Goal: Task Accomplishment & Management: Use online tool/utility

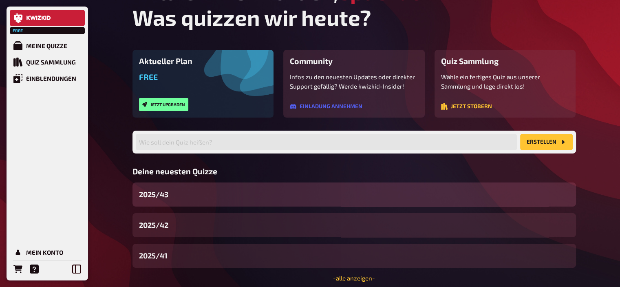
scroll to position [29, 0]
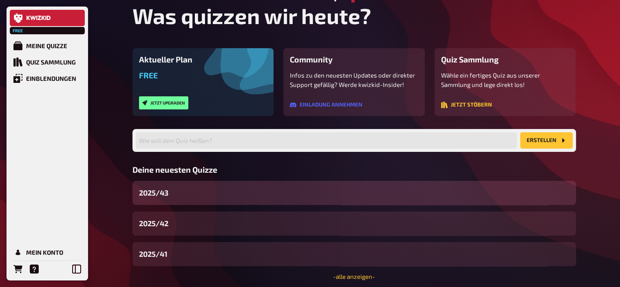
click at [191, 197] on div "2025/43" at bounding box center [353, 193] width 443 height 24
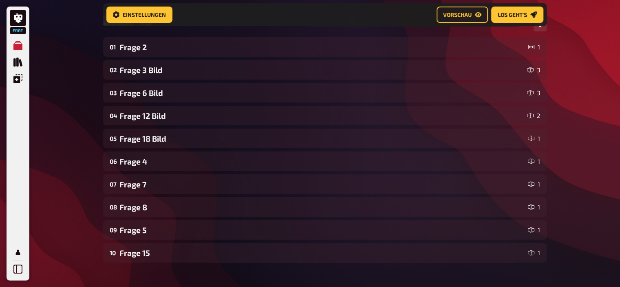
scroll to position [126, 0]
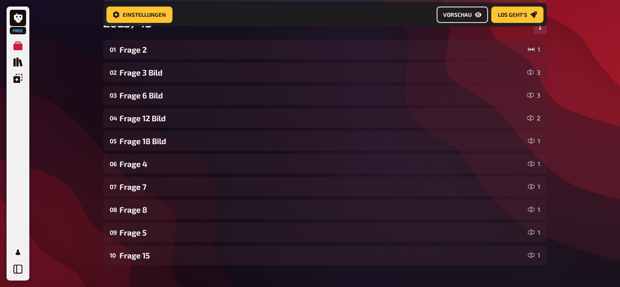
click at [469, 13] on span "Vorschau" at bounding box center [457, 15] width 29 height 6
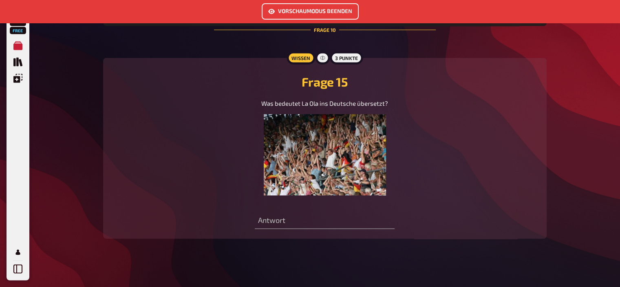
scroll to position [2067, 0]
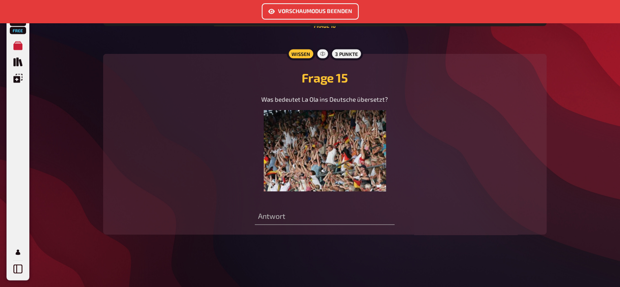
click at [309, 14] on button "Vorschaumodus beenden" at bounding box center [310, 11] width 97 height 16
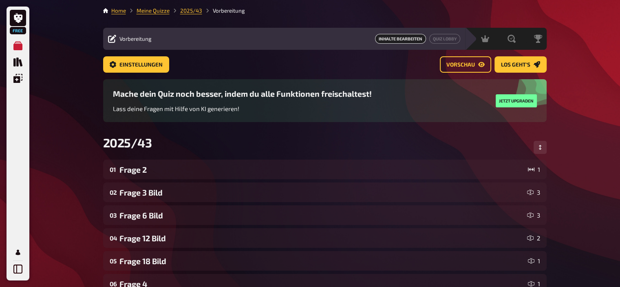
click at [154, 14] on li "Meine Quizze" at bounding box center [148, 11] width 44 height 8
click at [154, 10] on link "Meine Quizze" at bounding box center [153, 10] width 33 height 7
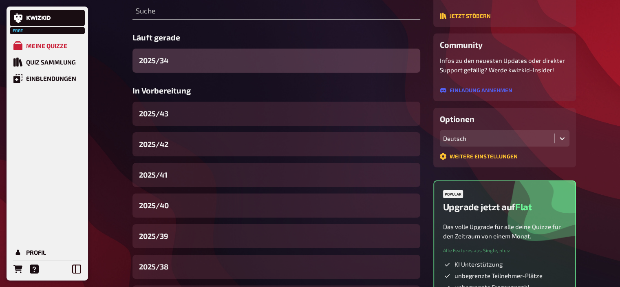
scroll to position [114, 0]
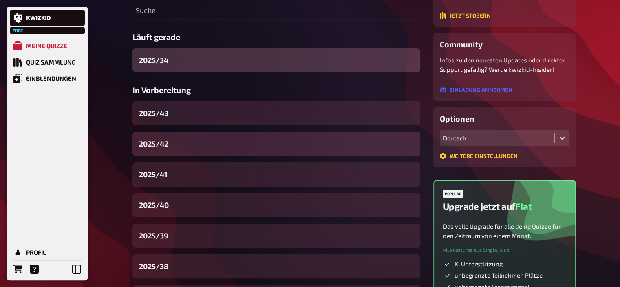
click at [170, 142] on div "2025/42" at bounding box center [276, 144] width 288 height 24
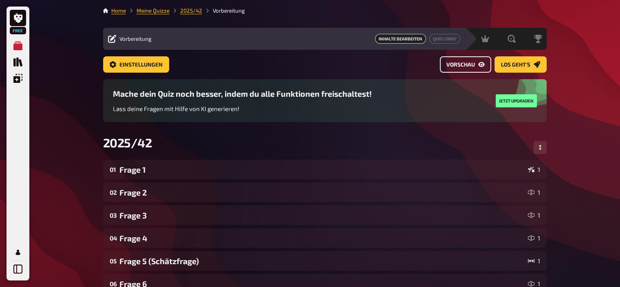
click at [454, 66] on span "Vorschau" at bounding box center [460, 65] width 29 height 6
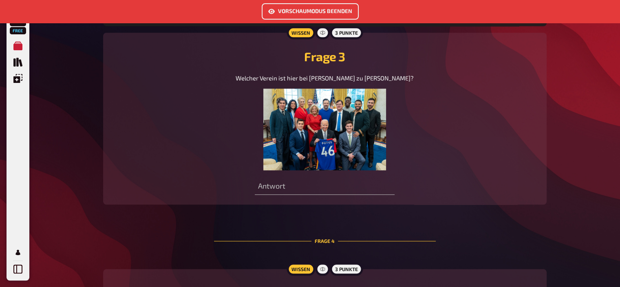
scroll to position [712, 0]
drag, startPoint x: 331, startPoint y: 122, endPoint x: 320, endPoint y: 121, distance: 11.5
click at [320, 121] on img at bounding box center [324, 129] width 122 height 82
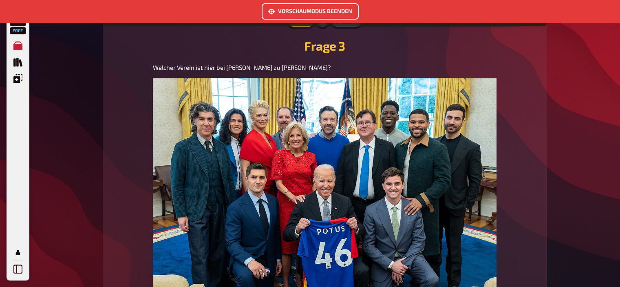
scroll to position [722, 0]
click at [236, 65] on span "Welcher Verein ist hier bei [PERSON_NAME] zu [PERSON_NAME]?" at bounding box center [242, 66] width 178 height 7
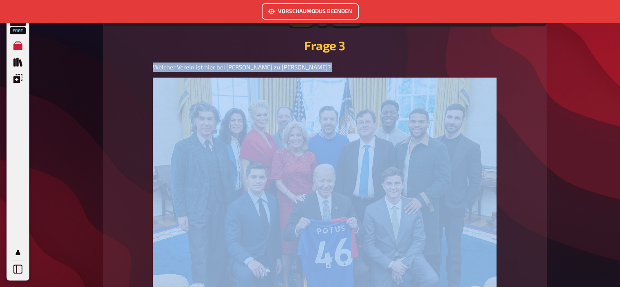
click at [236, 65] on span "Welcher Verein ist hier bei [PERSON_NAME] zu [PERSON_NAME]?" at bounding box center [242, 66] width 178 height 7
copy span "Welcher Verein ist hier bei [PERSON_NAME] zu [PERSON_NAME]?"
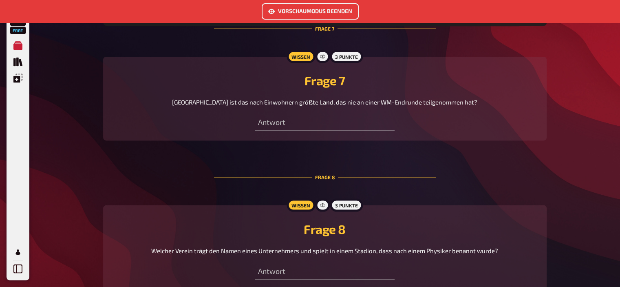
scroll to position [1614, 0]
click at [258, 97] on span "[GEOGRAPHIC_DATA] ist das nach Einwohnern größte Land, das nie an einer WM-Endr…" at bounding box center [324, 100] width 305 height 7
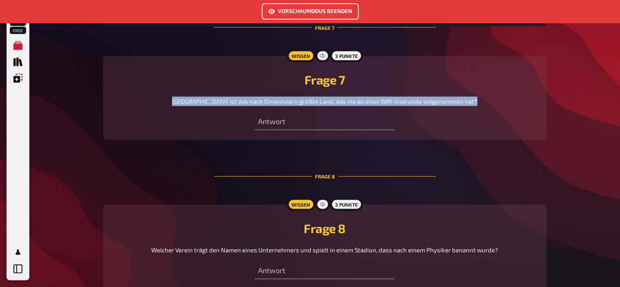
click at [258, 97] on span "[GEOGRAPHIC_DATA] ist das nach Einwohnern größte Land, das nie an einer WM-Endr…" at bounding box center [324, 100] width 305 height 7
copy span "[GEOGRAPHIC_DATA] ist das nach Einwohnern größte Land, das nie an einer WM-Endr…"
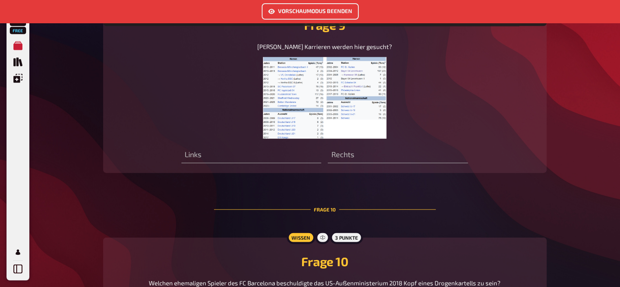
scroll to position [1960, 0]
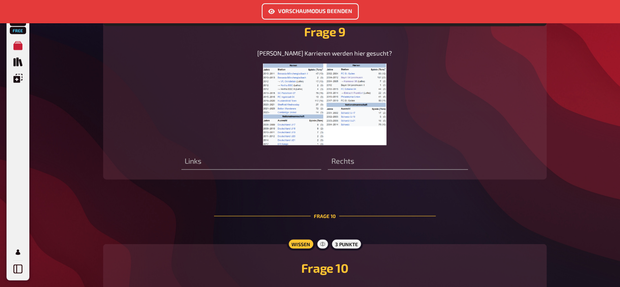
click at [334, 88] on img at bounding box center [324, 105] width 123 height 82
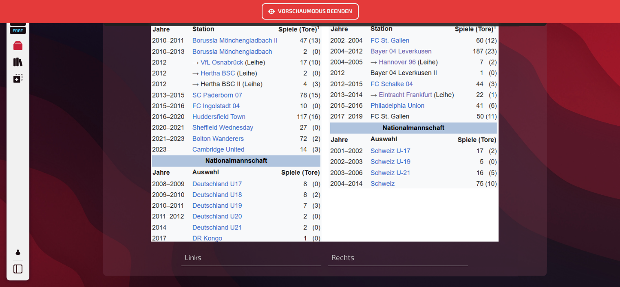
scroll to position [2010, 0]
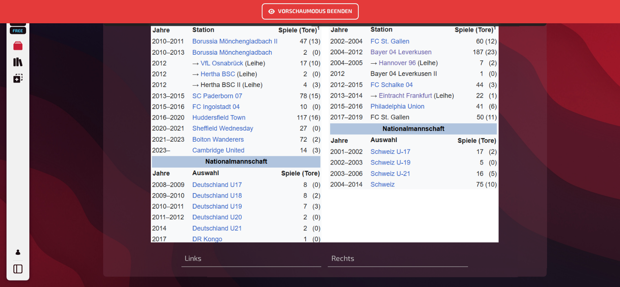
click at [282, 123] on img at bounding box center [325, 127] width 348 height 229
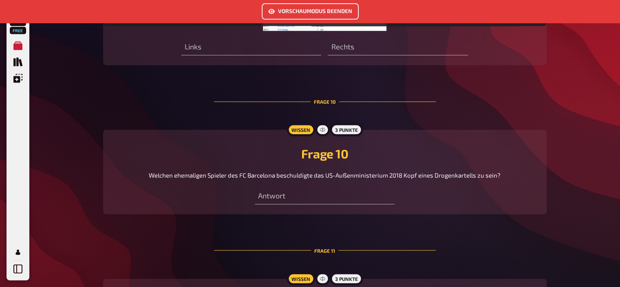
scroll to position [2074, 0]
click at [217, 171] on span "Welchen ehemaligen Spieler des FC Barcelona beschuldigte das US-Außenministeriu…" at bounding box center [325, 174] width 352 height 7
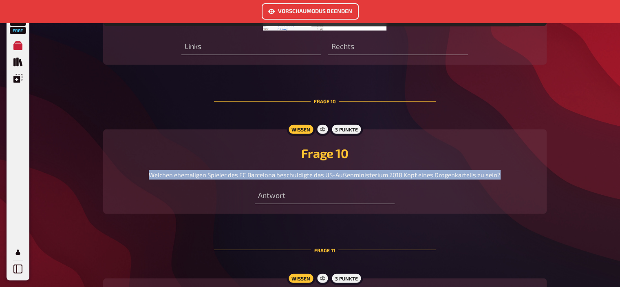
click at [217, 171] on span "Welchen ehemaligen Spieler des FC Barcelona beschuldigte das US-Außenministeriu…" at bounding box center [325, 174] width 352 height 7
copy span "Welchen ehemaligen Spieler des FC Barcelona beschuldigte das US-Außenministeriu…"
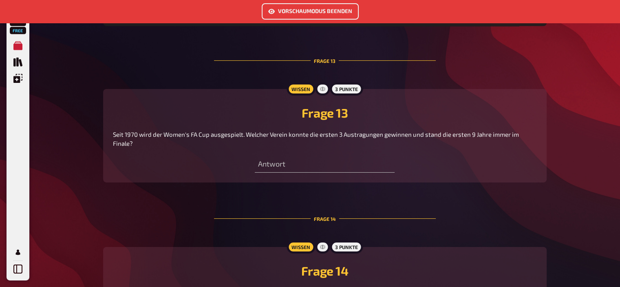
scroll to position [2655, 0]
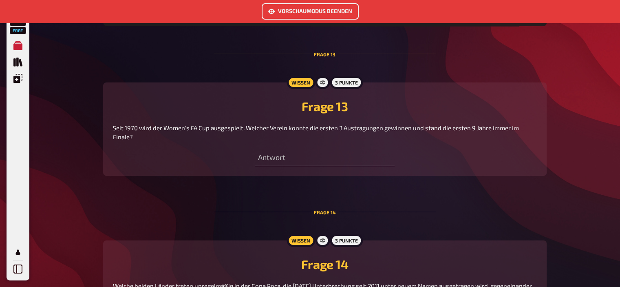
drag, startPoint x: 146, startPoint y: 131, endPoint x: 111, endPoint y: 120, distance: 37.3
click at [111, 120] on div "Wissen 3 Punkte Frage 13 Seit 1970 wird der Women's FA Cup ausgespielt. Welcher…" at bounding box center [324, 128] width 443 height 93
copy span "Seit 1970 wird der Women's FA Cup ausgespielt. Welcher Verein konnte die ersten…"
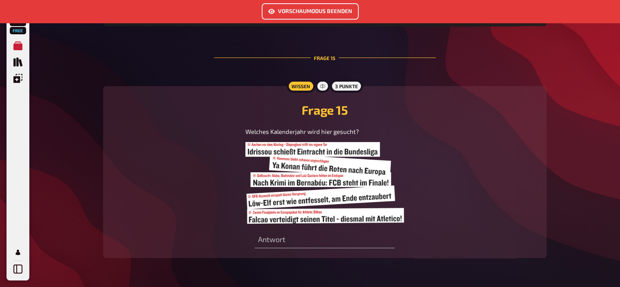
scroll to position [2967, 0]
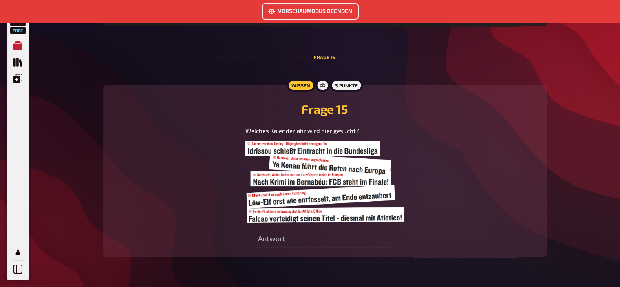
drag, startPoint x: 313, startPoint y: 183, endPoint x: 205, endPoint y: 188, distance: 107.7
click at [205, 188] on div "Welches Kalenderjahr wird hier gesucht?" at bounding box center [325, 174] width 424 height 97
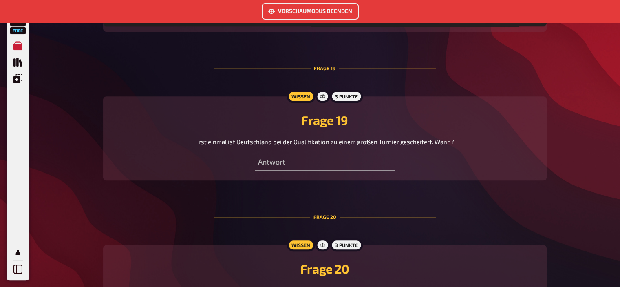
scroll to position [3833, 0]
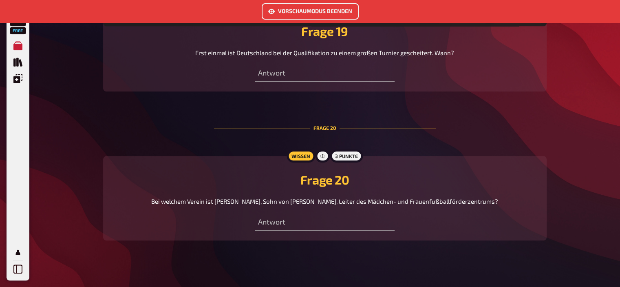
click at [304, 13] on button "Vorschaumodus beenden" at bounding box center [310, 11] width 97 height 16
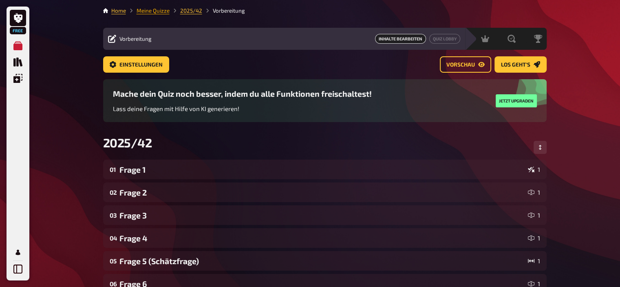
click at [156, 13] on link "Meine Quizze" at bounding box center [153, 10] width 33 height 7
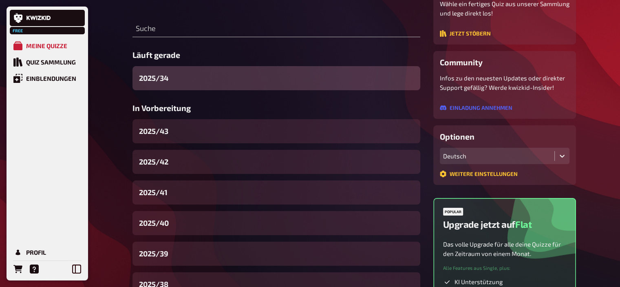
scroll to position [100, 0]
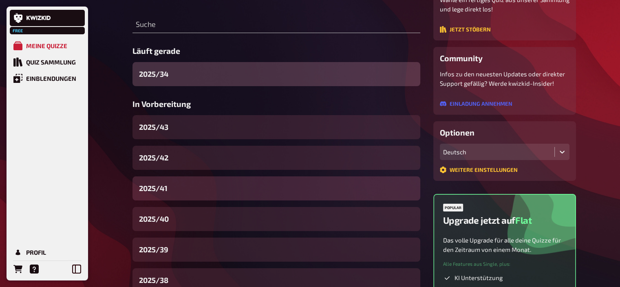
click at [177, 190] on div "2025/41" at bounding box center [276, 188] width 288 height 24
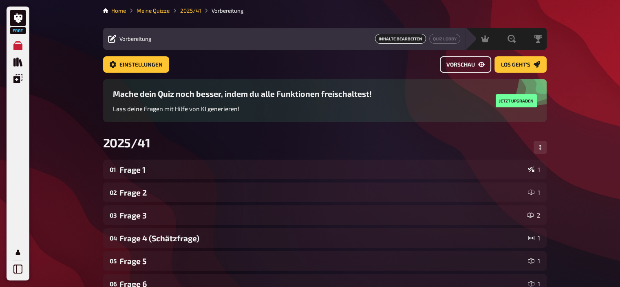
click at [474, 66] on span "Vorschau" at bounding box center [460, 65] width 29 height 6
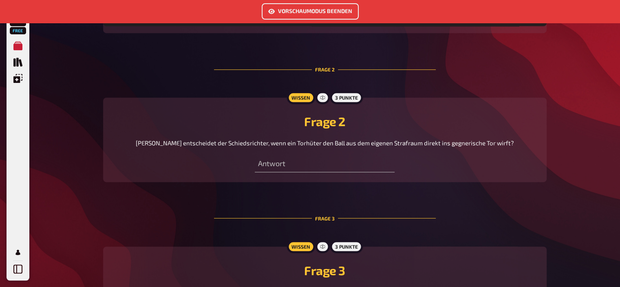
scroll to position [480, 0]
click at [320, 13] on button "Vorschaumodus beenden" at bounding box center [310, 11] width 97 height 16
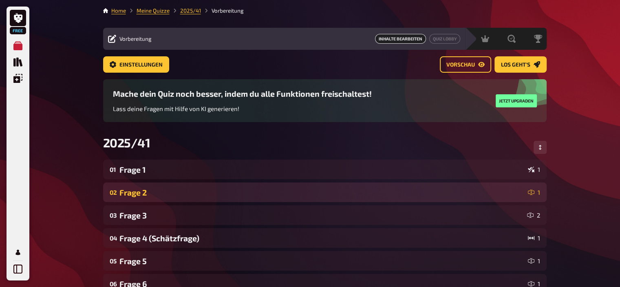
click at [180, 189] on div "Frage 2" at bounding box center [321, 191] width 405 height 9
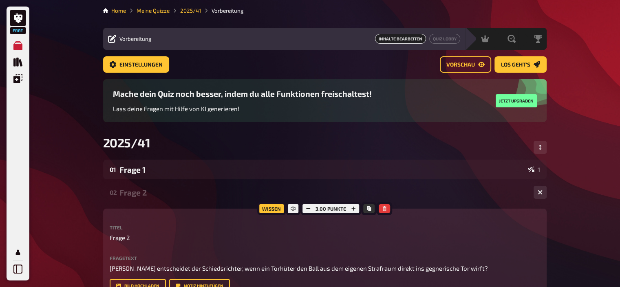
click at [150, 194] on div "Frage 2" at bounding box center [323, 191] width 408 height 9
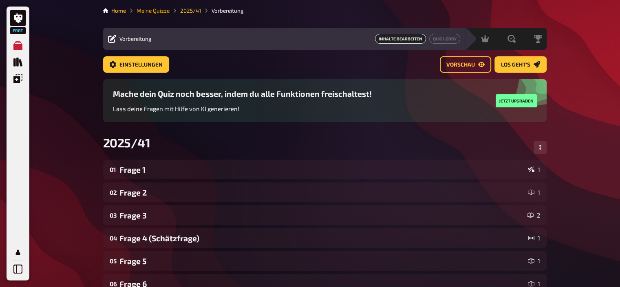
click at [154, 11] on link "Meine Quizze" at bounding box center [153, 10] width 33 height 7
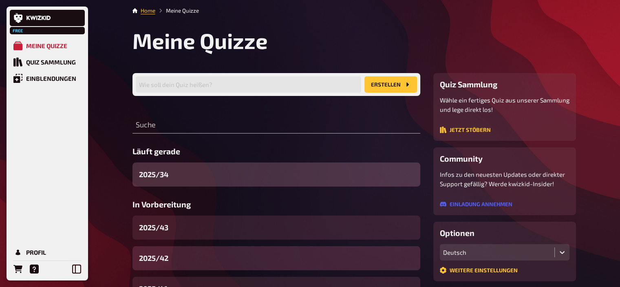
click at [181, 257] on div "2025/42" at bounding box center [276, 258] width 288 height 24
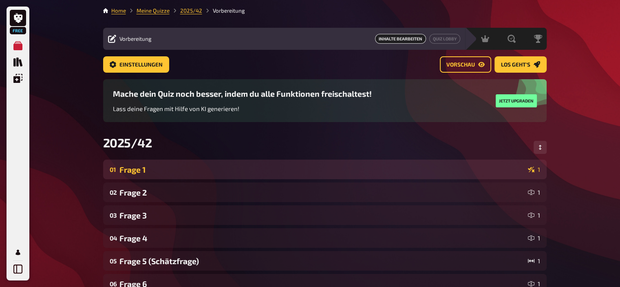
click at [152, 172] on div "Frage 1" at bounding box center [321, 169] width 405 height 9
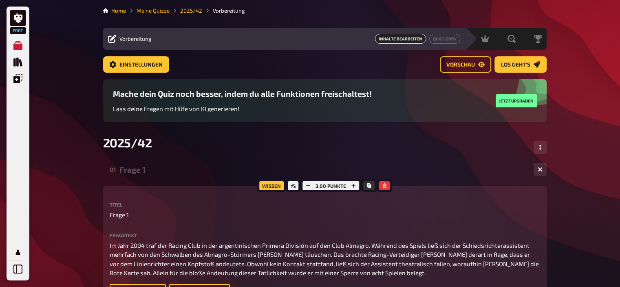
click at [159, 13] on link "Meine Quizze" at bounding box center [153, 10] width 33 height 7
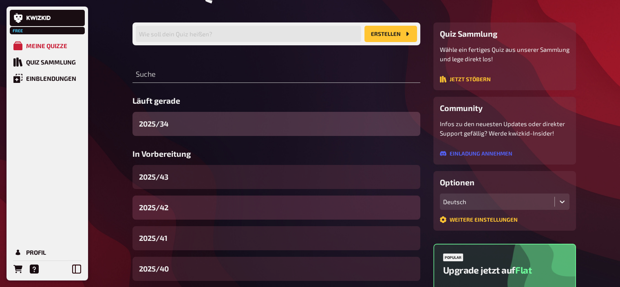
scroll to position [52, 0]
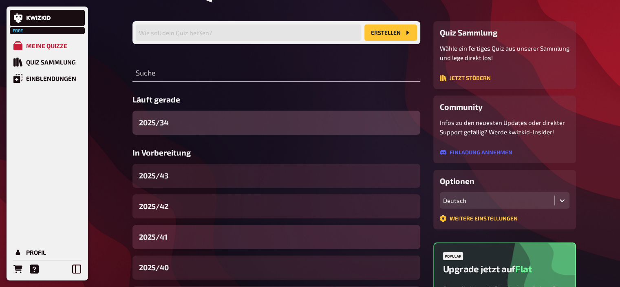
click at [172, 237] on div "2025/41" at bounding box center [276, 237] width 288 height 24
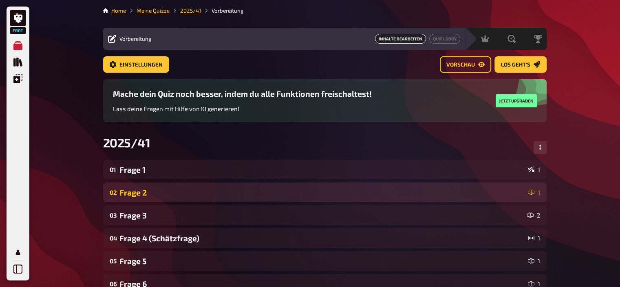
click at [160, 194] on div "Frage 2" at bounding box center [321, 191] width 405 height 9
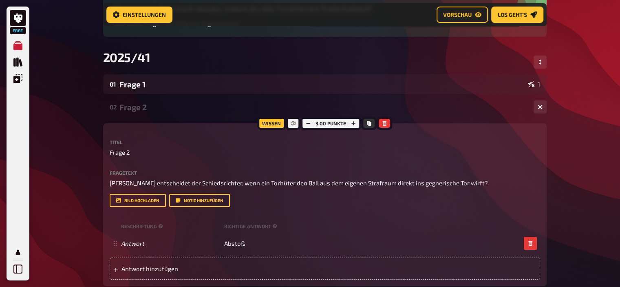
scroll to position [95, 0]
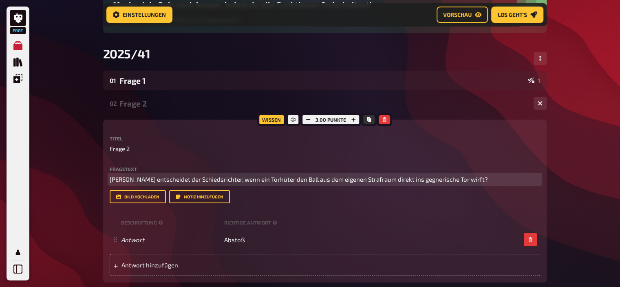
click at [198, 181] on span "[PERSON_NAME] entscheidet der Schiedsrichter, wenn ein Torhüter den Ball aus de…" at bounding box center [299, 178] width 378 height 7
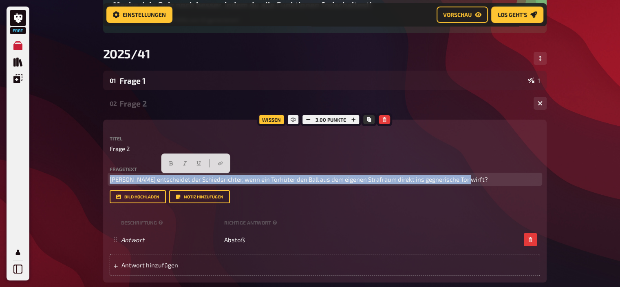
click at [198, 181] on span "[PERSON_NAME] entscheidet der Schiedsrichter, wenn ein Torhüter den Ball aus de…" at bounding box center [299, 178] width 378 height 7
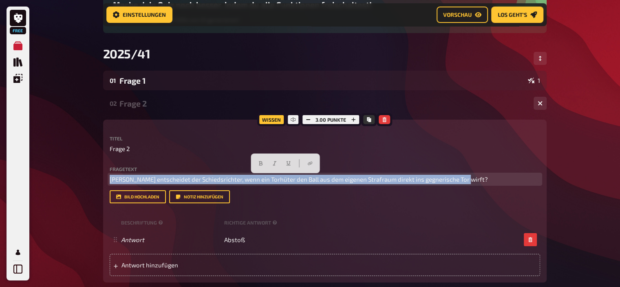
copy span "[PERSON_NAME] entscheidet der Schiedsrichter, wenn ein Torhüter den Ball aus de…"
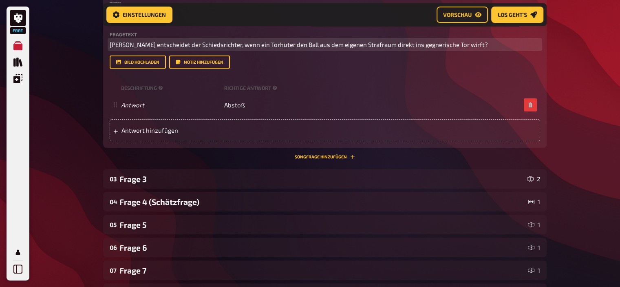
scroll to position [239, 0]
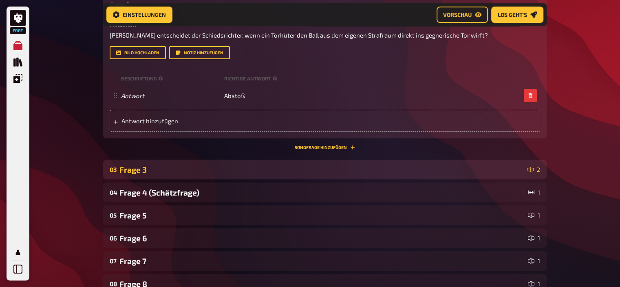
click at [179, 166] on div "Frage 3" at bounding box center [321, 169] width 404 height 9
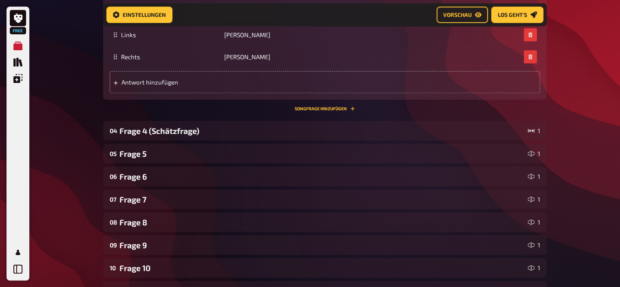
scroll to position [748, 0]
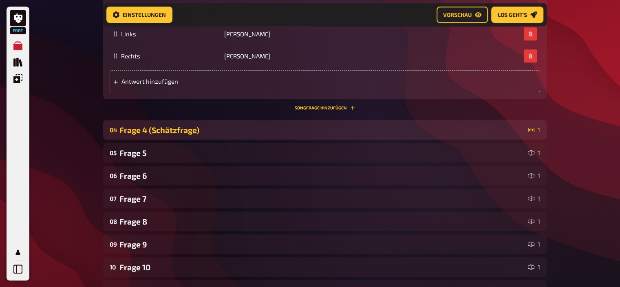
drag, startPoint x: 148, startPoint y: 157, endPoint x: 148, endPoint y: 128, distance: 28.1
click at [148, 128] on div "Frage 4 (Schätzfrage)" at bounding box center [321, 129] width 405 height 9
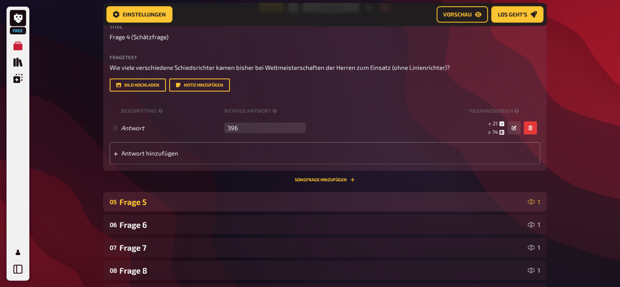
scroll to position [886, 0]
click at [163, 203] on div "Frage 5" at bounding box center [321, 201] width 405 height 9
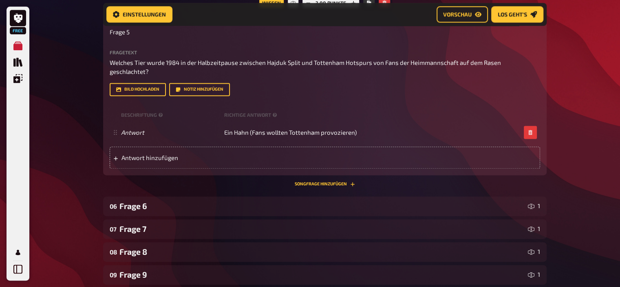
scroll to position [1102, 0]
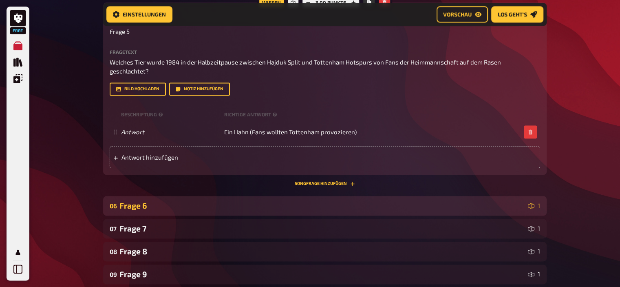
click at [145, 201] on div "Frage 6" at bounding box center [321, 205] width 405 height 9
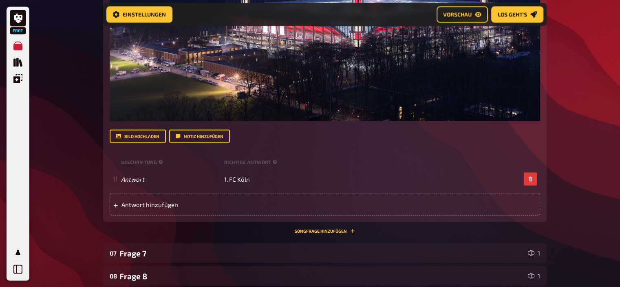
scroll to position [1484, 0]
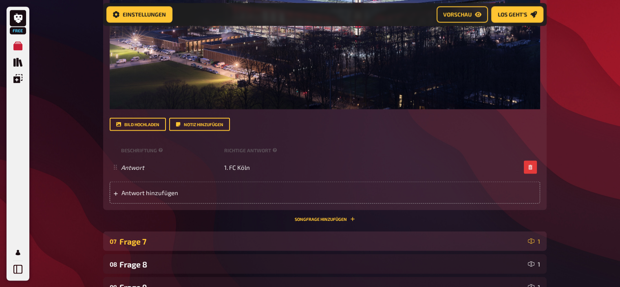
click at [154, 236] on div "Frage 7" at bounding box center [321, 240] width 405 height 9
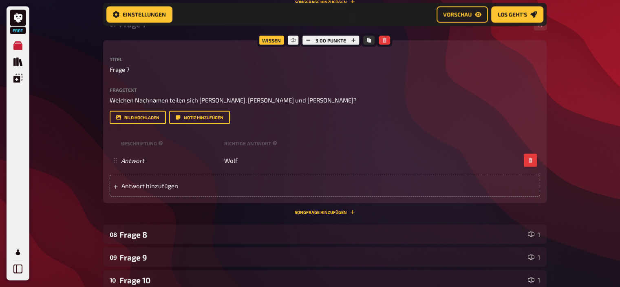
scroll to position [1702, 0]
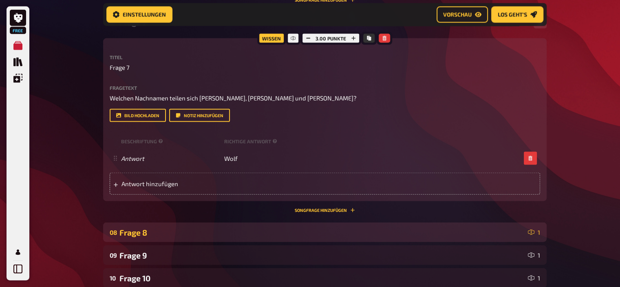
click at [136, 227] on div "Frage 8" at bounding box center [321, 231] width 405 height 9
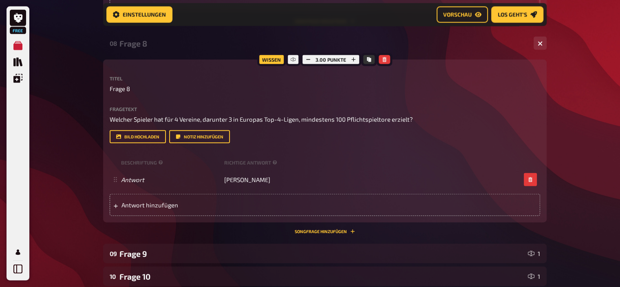
scroll to position [1891, 0]
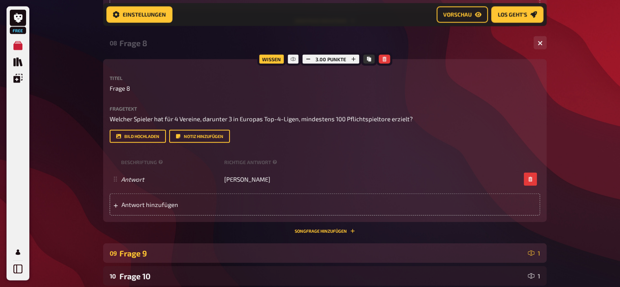
click at [151, 248] on div "Frage 9" at bounding box center [321, 252] width 405 height 9
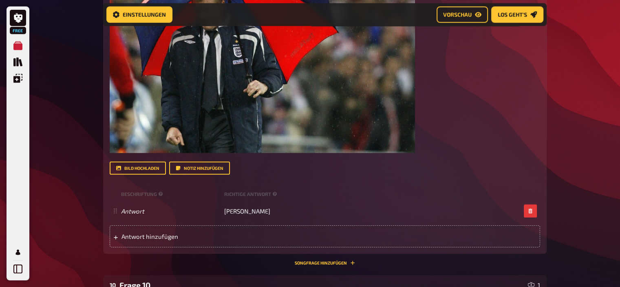
scroll to position [2315, 0]
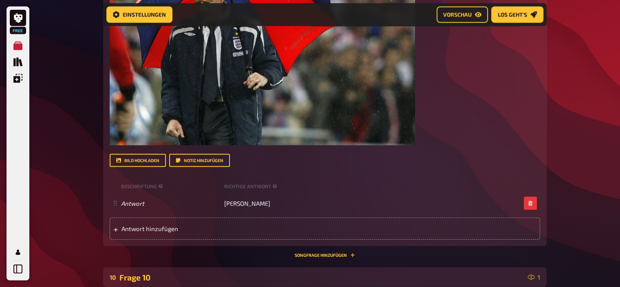
click at [150, 272] on div "Frage 10" at bounding box center [321, 276] width 405 height 9
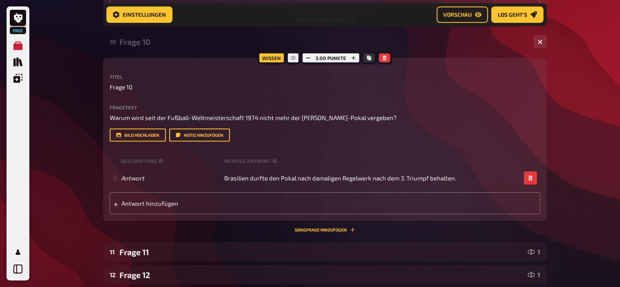
scroll to position [2550, 0]
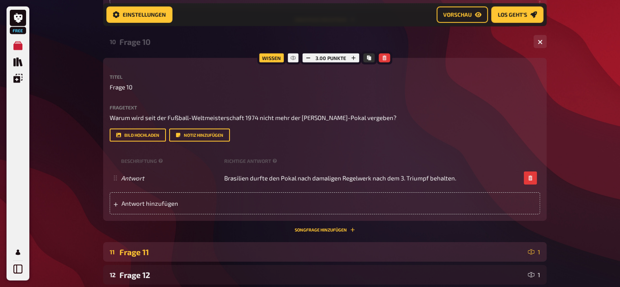
click at [158, 247] on div "Frage 11" at bounding box center [321, 251] width 405 height 9
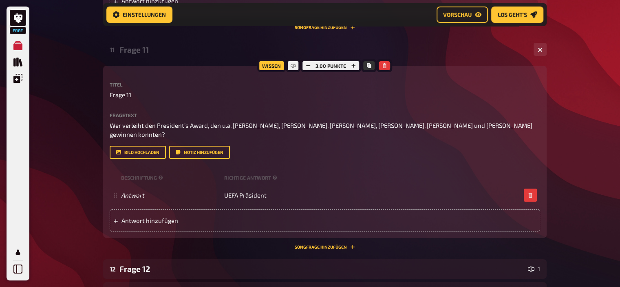
scroll to position [2773, 0]
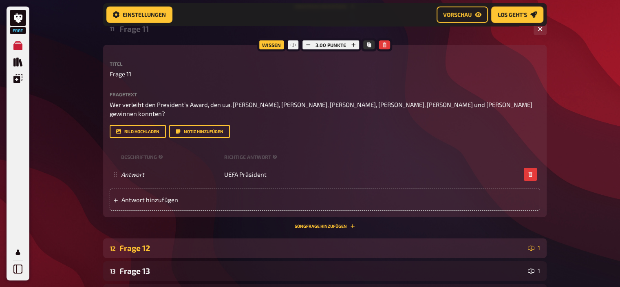
click at [147, 243] on div "Frage 12" at bounding box center [321, 247] width 405 height 9
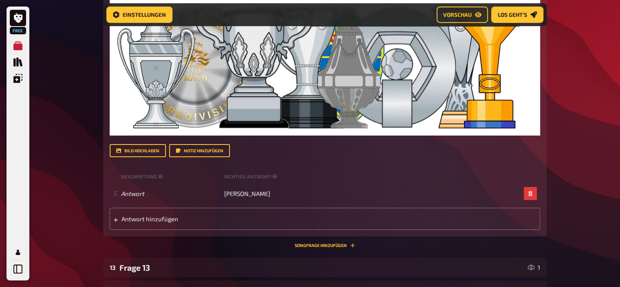
scroll to position [3110, 0]
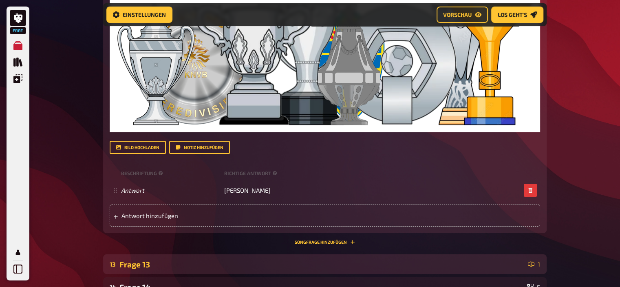
click at [150, 259] on div "Frage 13" at bounding box center [321, 263] width 405 height 9
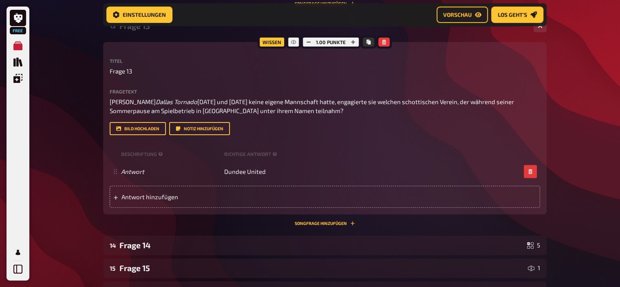
scroll to position [3349, 0]
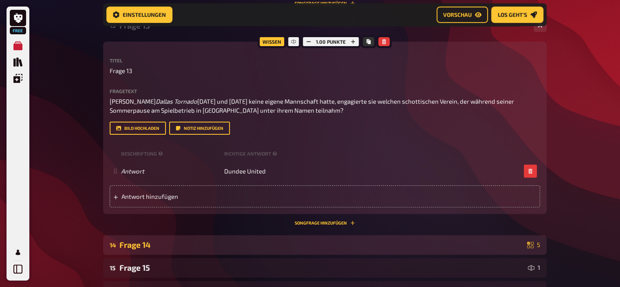
click at [153, 240] on div "Frage 14" at bounding box center [321, 244] width 404 height 9
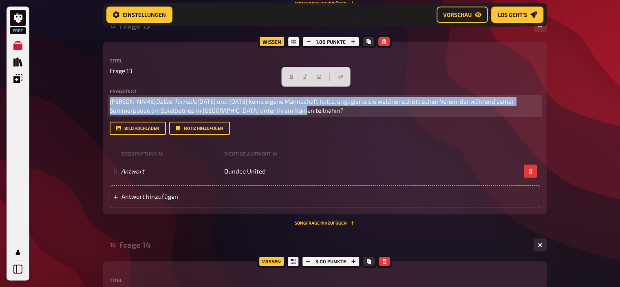
drag, startPoint x: 271, startPoint y: 100, endPoint x: 75, endPoint y: 57, distance: 200.8
copy p "Weil Dallas Tornado [DATE] und [DATE] keine eigene Mannschaft hatte, engagierte…"
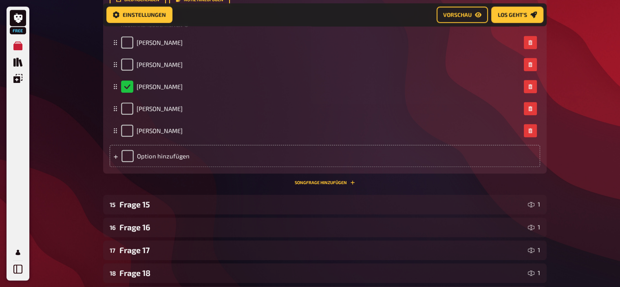
scroll to position [3687, 0]
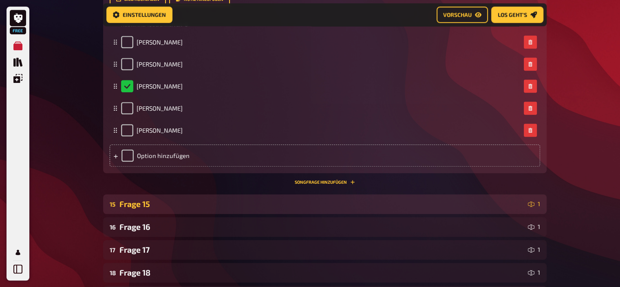
click at [171, 199] on div "Frage 15" at bounding box center [321, 203] width 405 height 9
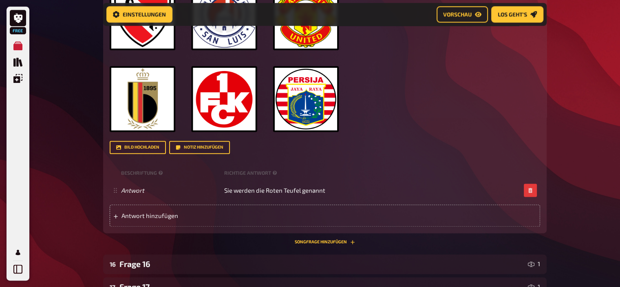
scroll to position [4076, 0]
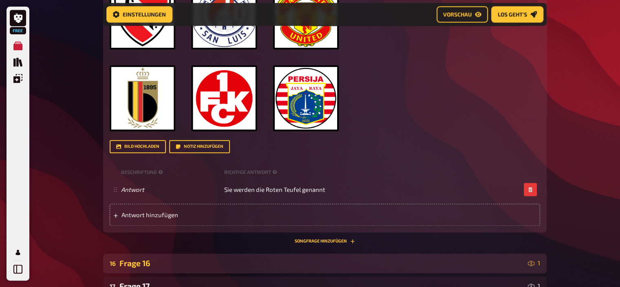
click at [146, 258] on div "Frage 16" at bounding box center [321, 262] width 405 height 9
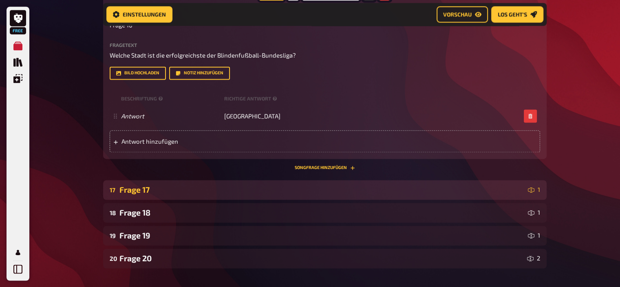
scroll to position [4361, 0]
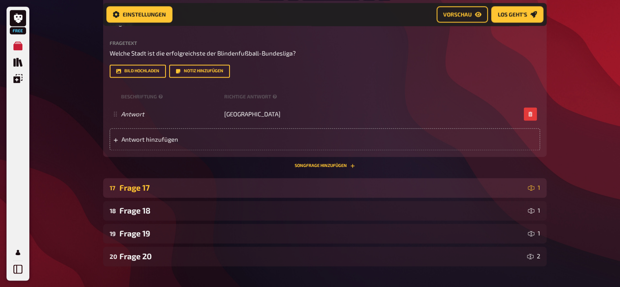
click at [145, 183] on div "Frage 17" at bounding box center [321, 187] width 405 height 9
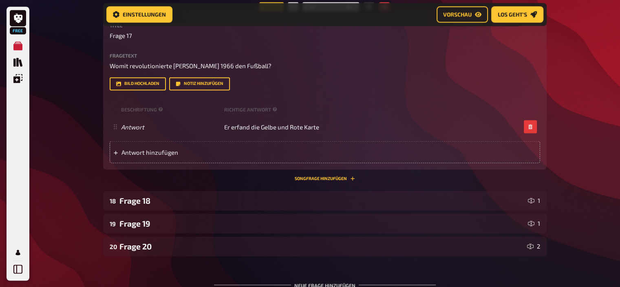
scroll to position [4559, 0]
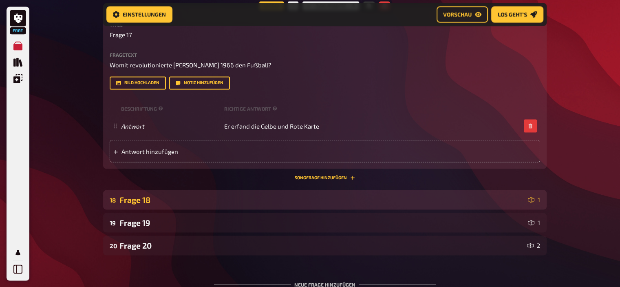
click at [151, 194] on div "Frage 18" at bounding box center [321, 198] width 405 height 9
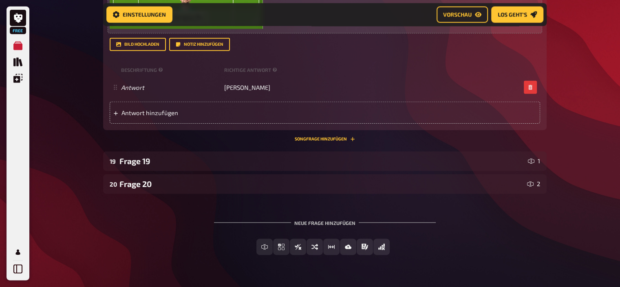
scroll to position [5056, 0]
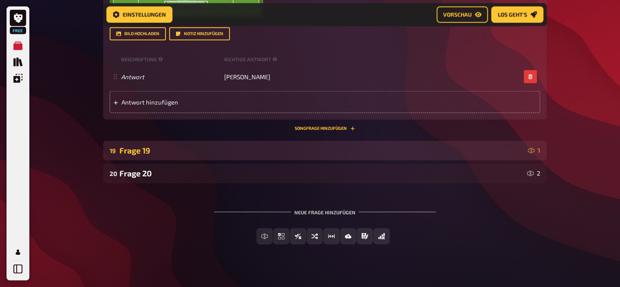
click at [148, 146] on div "Frage 19" at bounding box center [321, 150] width 405 height 9
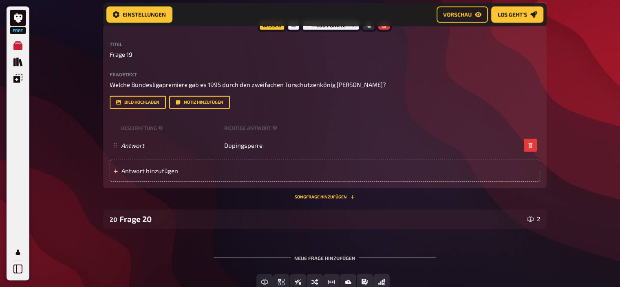
scroll to position [5199, 0]
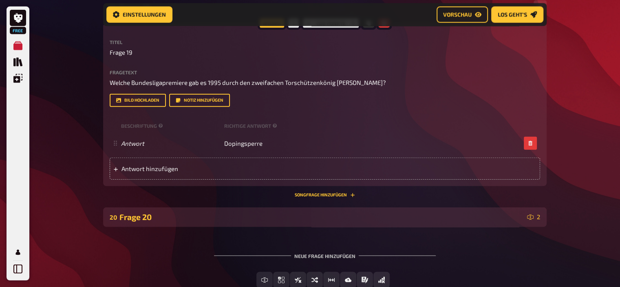
click at [149, 212] on div "Frage 20" at bounding box center [321, 216] width 404 height 9
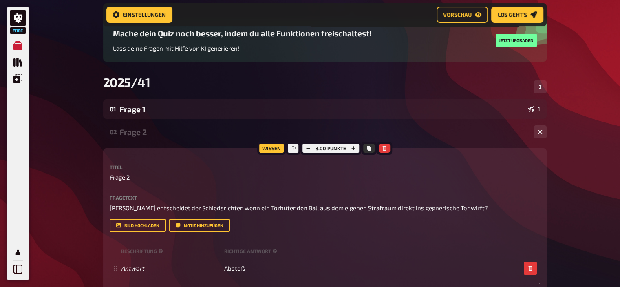
scroll to position [0, 0]
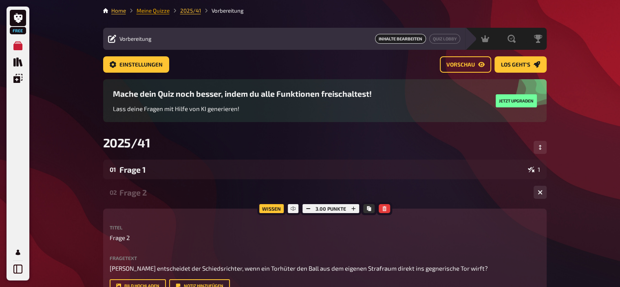
click at [148, 10] on link "Meine Quizze" at bounding box center [153, 10] width 33 height 7
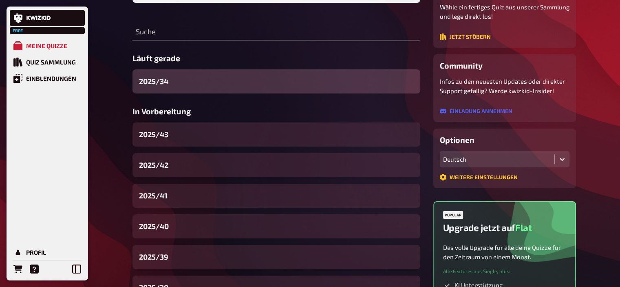
scroll to position [95, 0]
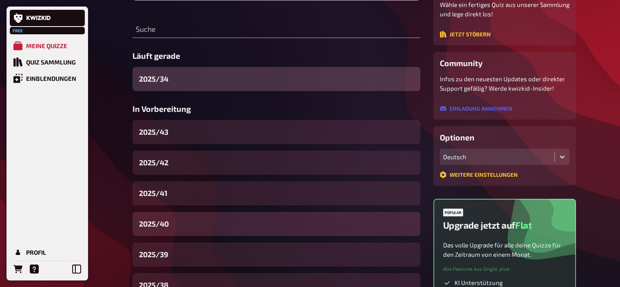
click at [183, 228] on div "2025/40" at bounding box center [276, 224] width 288 height 24
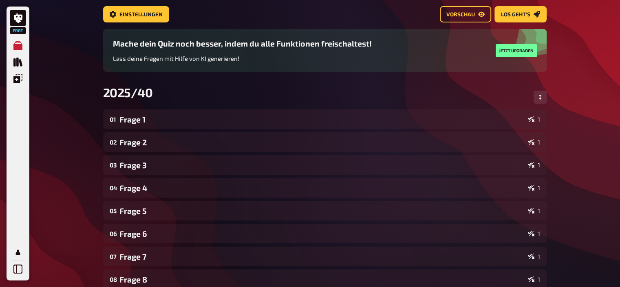
scroll to position [52, 0]
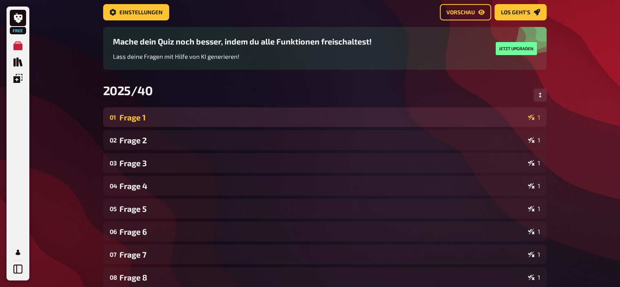
click at [281, 112] on div "Frage 1" at bounding box center [321, 116] width 405 height 9
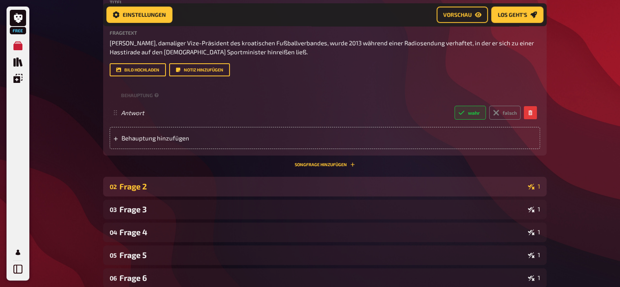
scroll to position [209, 0]
click at [153, 192] on div "02 Frage 2 1" at bounding box center [324, 186] width 443 height 20
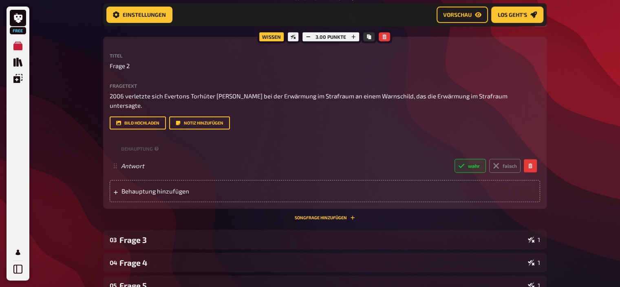
scroll to position [373, 0]
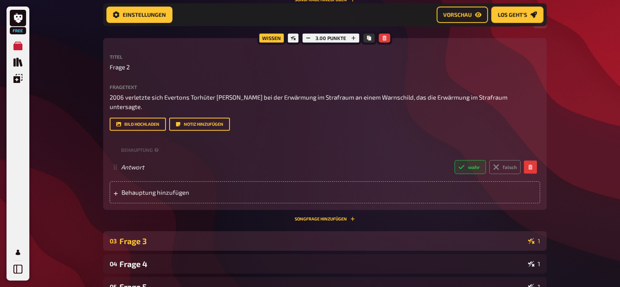
click at [157, 236] on div "Frage 3" at bounding box center [321, 240] width 405 height 9
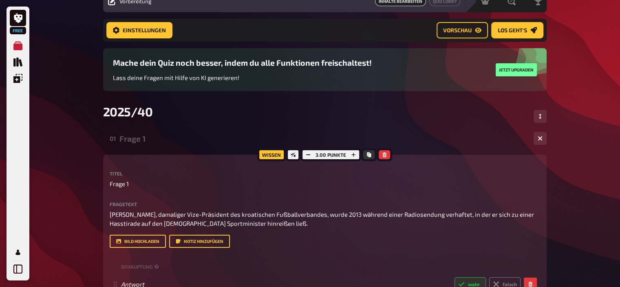
scroll to position [0, 0]
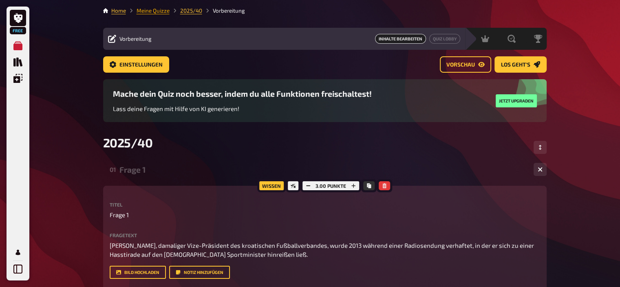
click at [157, 11] on link "Meine Quizze" at bounding box center [153, 10] width 33 height 7
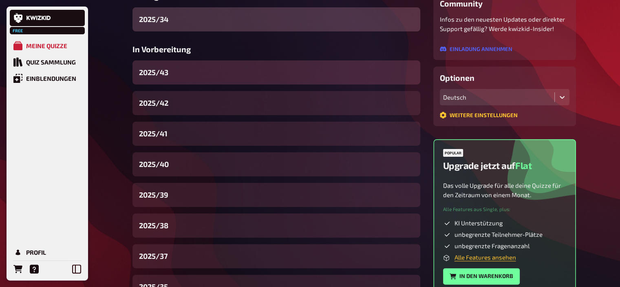
scroll to position [155, 0]
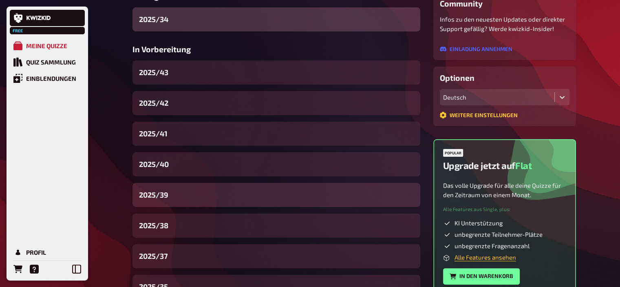
click at [181, 190] on div "2025/39" at bounding box center [276, 195] width 288 height 24
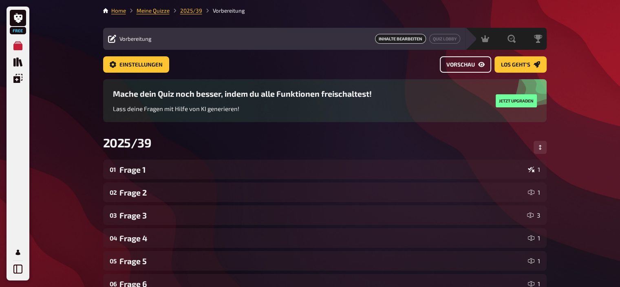
click at [456, 62] on span "Vorschau" at bounding box center [460, 65] width 29 height 6
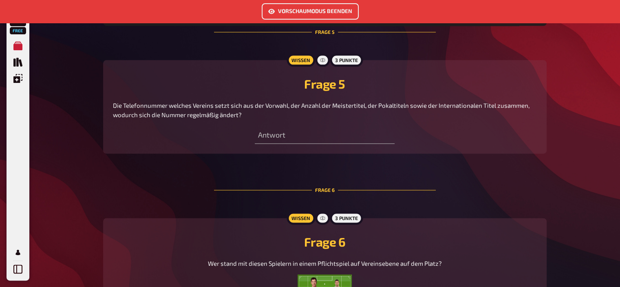
scroll to position [1078, 0]
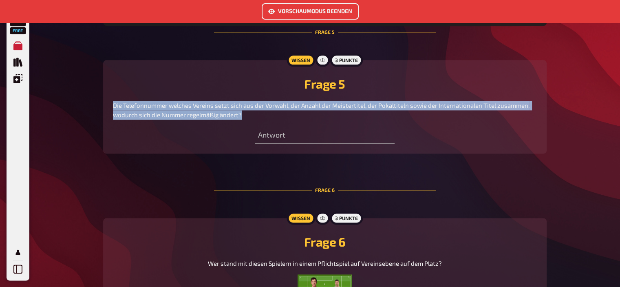
drag, startPoint x: 247, startPoint y: 115, endPoint x: 112, endPoint y: 104, distance: 136.1
click at [112, 104] on div "Wissen 3 Punkte Frage 5 Die Telefonnummer welches Vereins setzt sich aus der Vo…" at bounding box center [324, 106] width 443 height 93
copy span "Die Telefonnummer welches Vereins setzt sich aus der Vorwahl, der Anzahl der Me…"
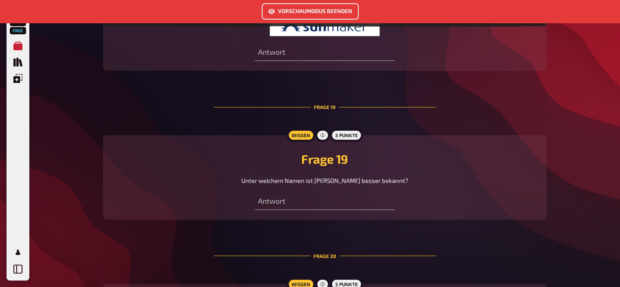
scroll to position [3676, 0]
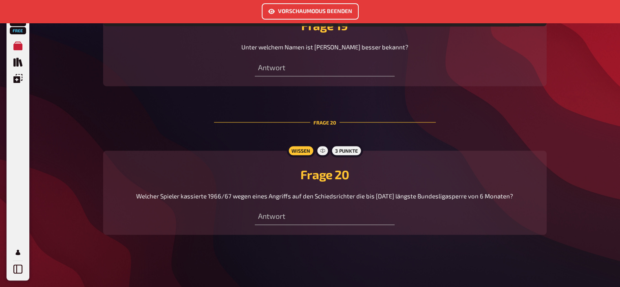
click at [302, 11] on button "Vorschaumodus beenden" at bounding box center [310, 11] width 97 height 16
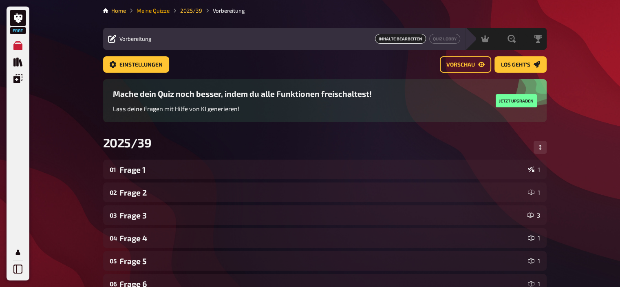
click at [160, 9] on link "Meine Quizze" at bounding box center [153, 10] width 33 height 7
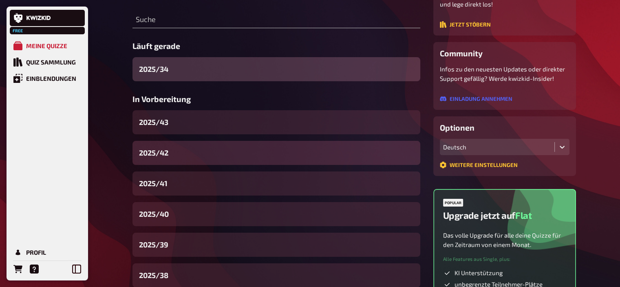
scroll to position [108, 0]
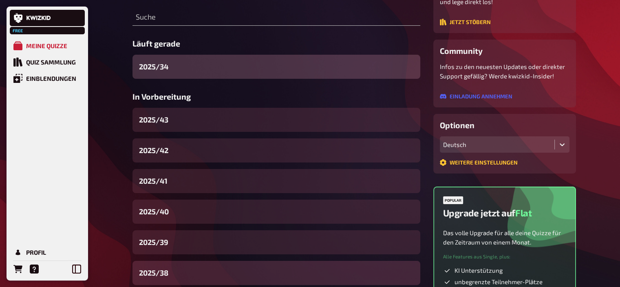
click at [179, 275] on div "2025/38" at bounding box center [276, 272] width 288 height 24
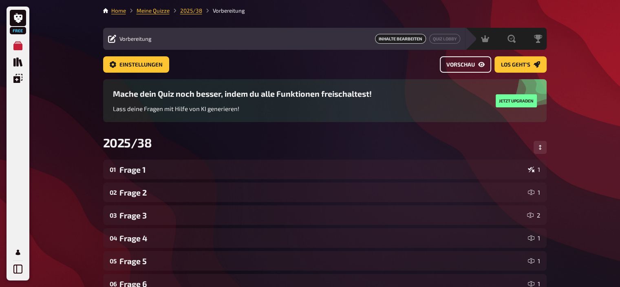
click at [466, 65] on span "Vorschau" at bounding box center [460, 65] width 29 height 6
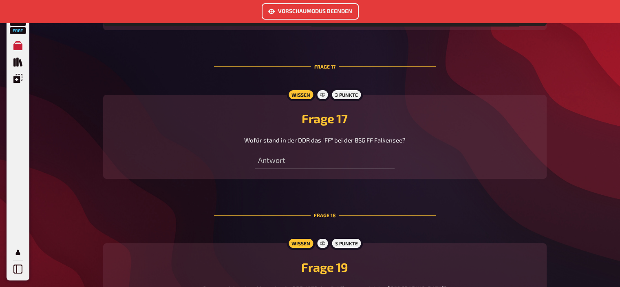
scroll to position [3185, 0]
click at [319, 137] on span "Wofür stand in der DDR das "FF" bei der BSG FF Falkensee?" at bounding box center [324, 140] width 161 height 7
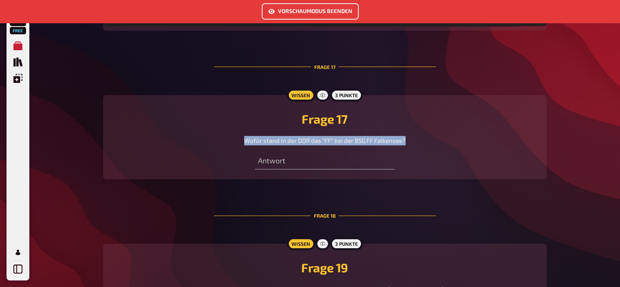
click at [319, 137] on span "Wofür stand in der DDR das "FF" bei der BSG FF Falkensee?" at bounding box center [324, 140] width 161 height 7
copy span "Wofür stand in der DDR das "FF" bei der BSG FF Falkensee?"
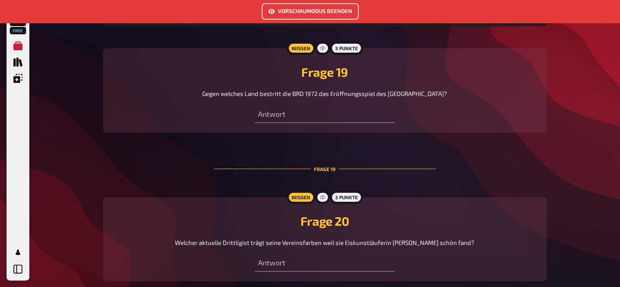
scroll to position [3412, 0]
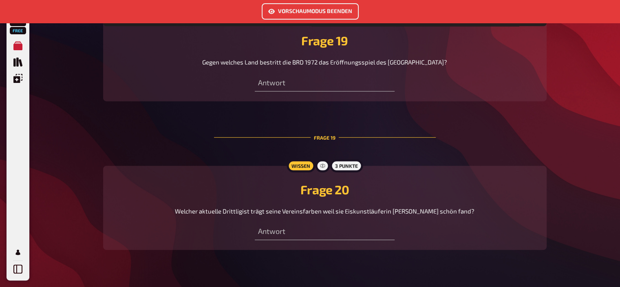
click at [299, 14] on button "Vorschaumodus beenden" at bounding box center [310, 11] width 97 height 16
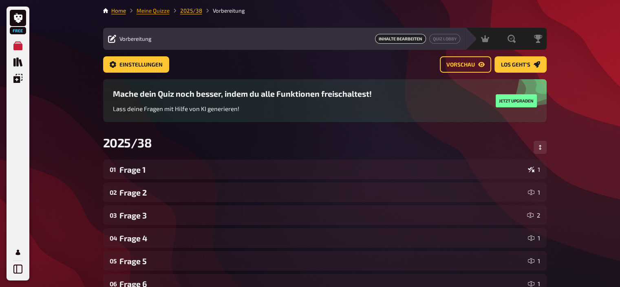
click at [155, 9] on link "Meine Quizze" at bounding box center [153, 10] width 33 height 7
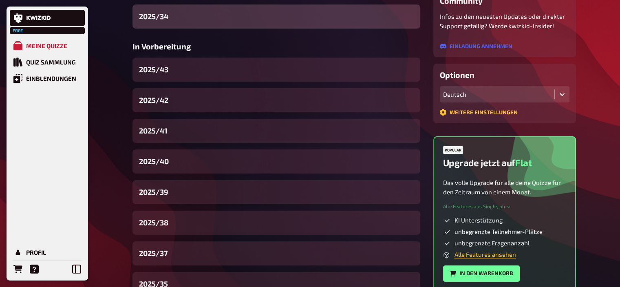
scroll to position [189, 0]
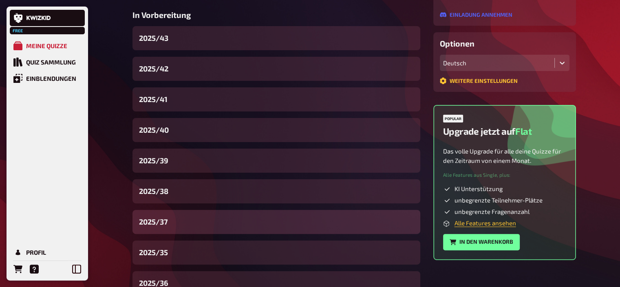
click at [179, 226] on div "2025/37" at bounding box center [276, 221] width 288 height 24
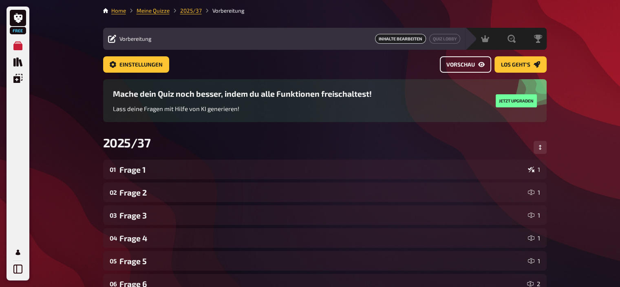
click at [460, 62] on span "Vorschau" at bounding box center [460, 65] width 29 height 6
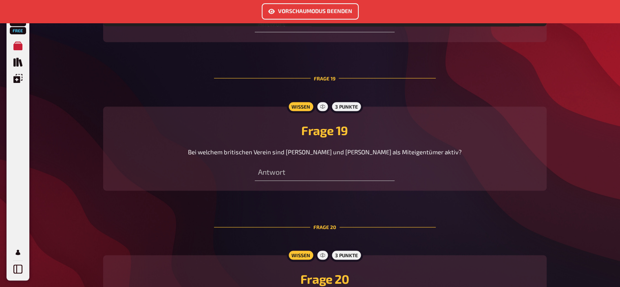
scroll to position [3667, 0]
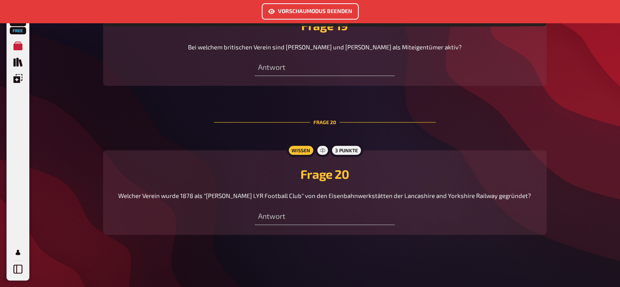
click at [307, 7] on button "Vorschaumodus beenden" at bounding box center [310, 11] width 97 height 16
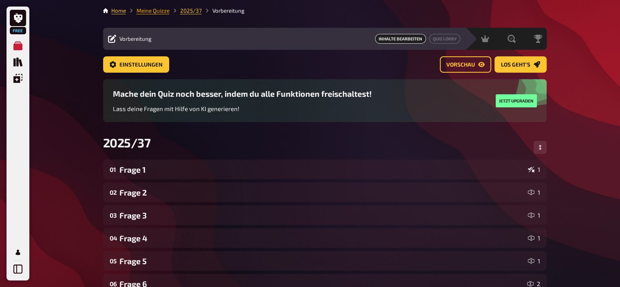
click at [157, 9] on link "Meine Quizze" at bounding box center [153, 10] width 33 height 7
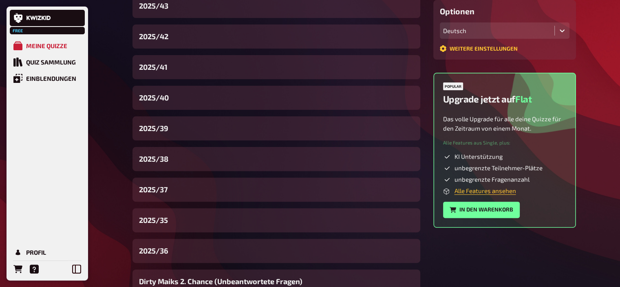
scroll to position [225, 0]
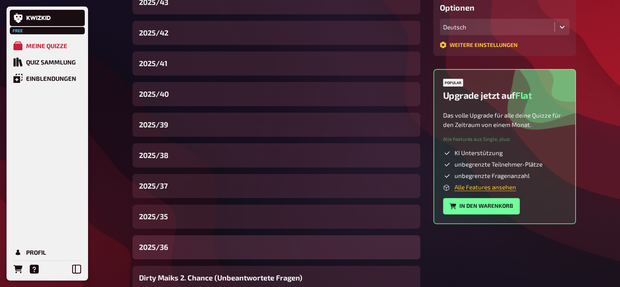
click at [168, 241] on span "2025/36" at bounding box center [153, 246] width 29 height 11
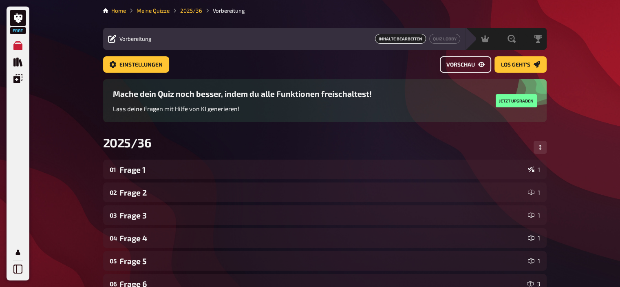
click at [457, 63] on span "Vorschau" at bounding box center [460, 65] width 29 height 6
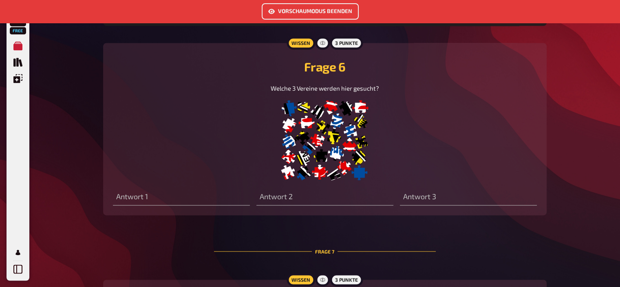
scroll to position [1234, 0]
click at [323, 150] on img at bounding box center [325, 140] width 88 height 82
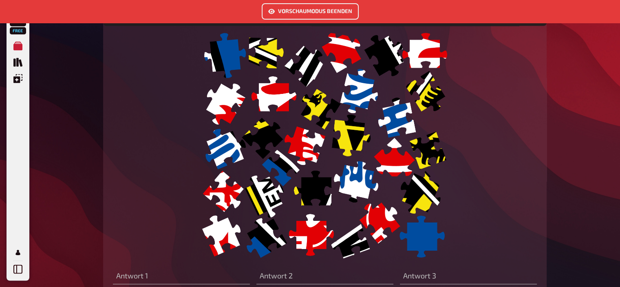
scroll to position [1303, 0]
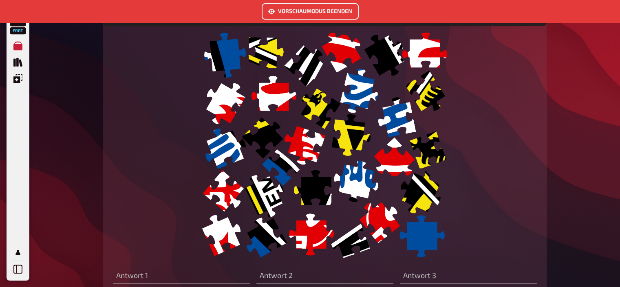
click at [323, 150] on img at bounding box center [325, 144] width 246 height 229
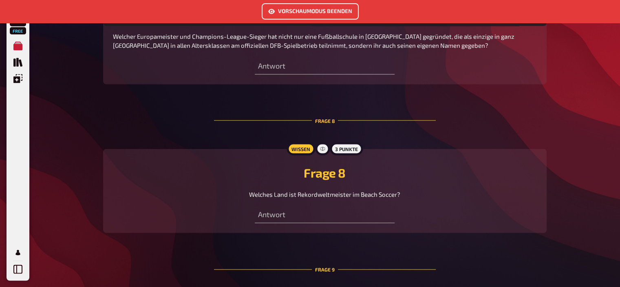
scroll to position [1523, 0]
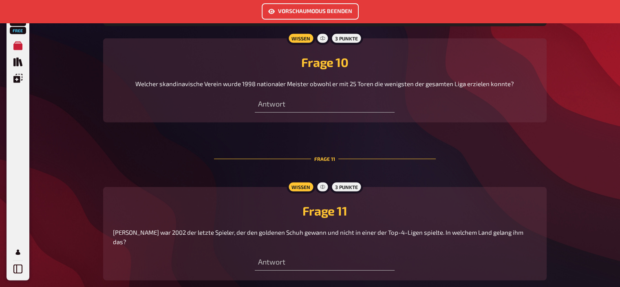
scroll to position [2016, 0]
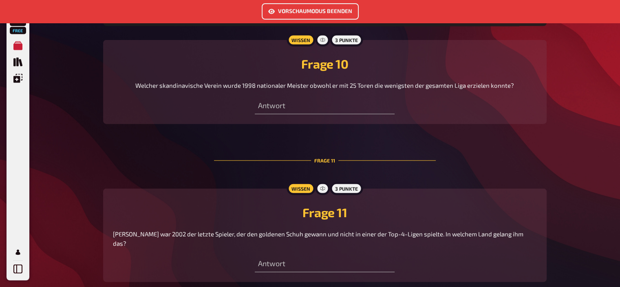
click at [222, 89] on span "Welcher skandinavische Verein wurde 1998 nationaler Meister obwohl er mit 25 To…" at bounding box center [324, 85] width 379 height 7
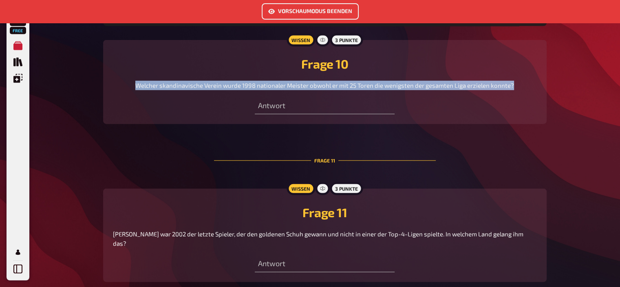
click at [222, 89] on span "Welcher skandinavische Verein wurde 1998 nationaler Meister obwohl er mit 25 To…" at bounding box center [324, 85] width 379 height 7
copy span "Welcher skandinavische Verein wurde 1998 nationaler Meister obwohl er mit 25 To…"
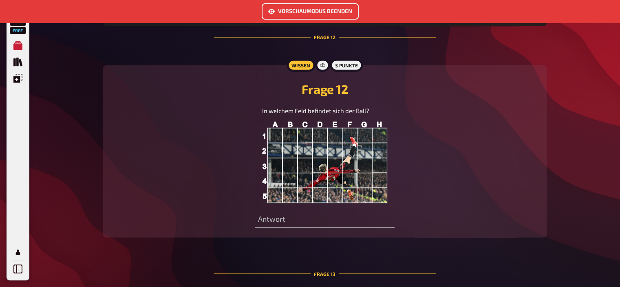
scroll to position [2168, 0]
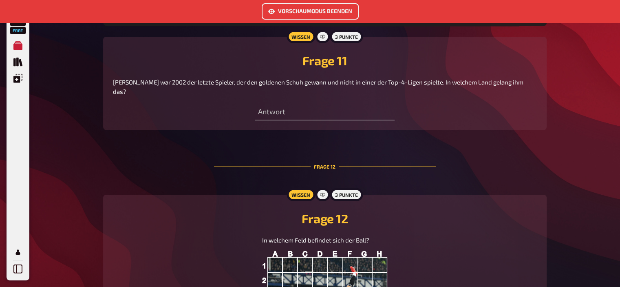
click at [298, 15] on button "Vorschaumodus beenden" at bounding box center [310, 11] width 97 height 16
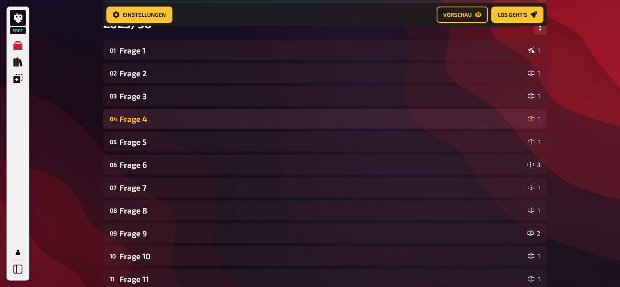
scroll to position [127, 0]
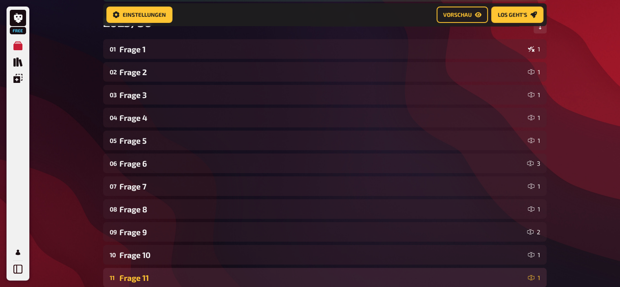
click at [150, 271] on div "11 Frage 11 1" at bounding box center [324, 277] width 443 height 20
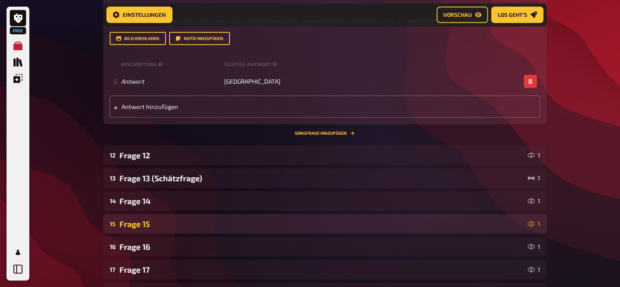
scroll to position [460, 0]
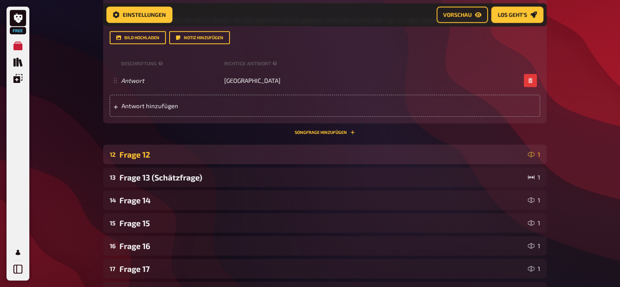
click at [287, 147] on div "12 Frage 12 1" at bounding box center [324, 154] width 443 height 20
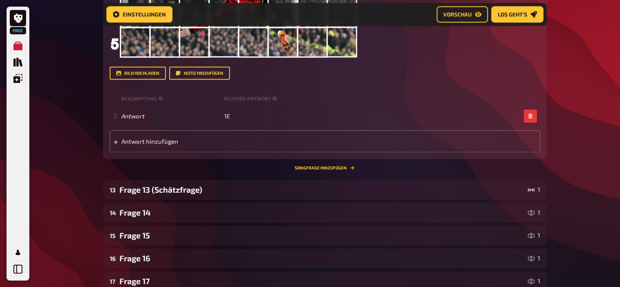
scroll to position [817, 0]
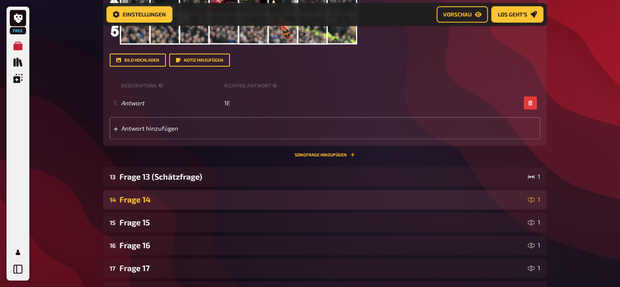
click at [157, 202] on div "Frage 14" at bounding box center [321, 198] width 405 height 9
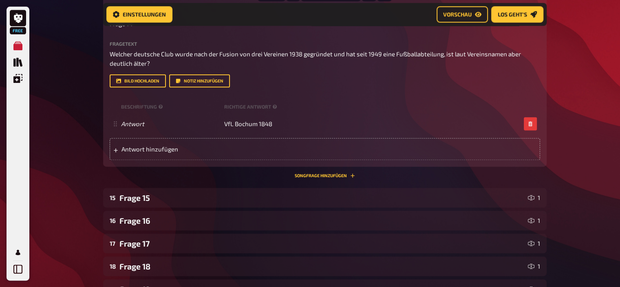
scroll to position [1039, 0]
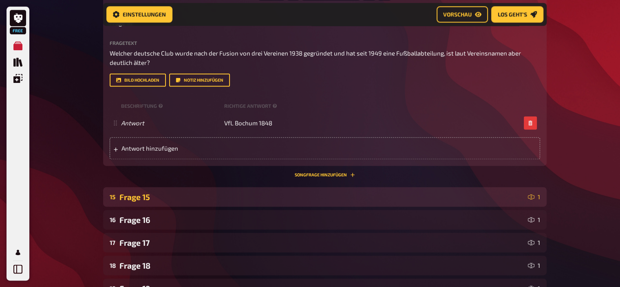
click at [171, 197] on div "Frage 15" at bounding box center [321, 196] width 405 height 9
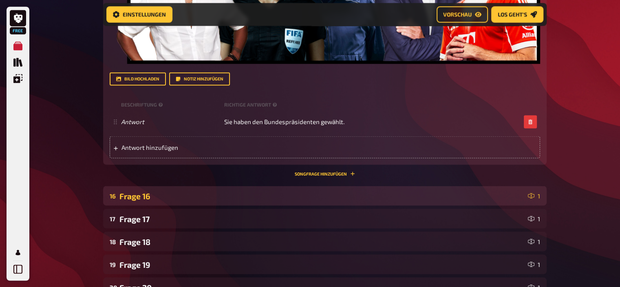
scroll to position [1415, 0]
click at [158, 205] on div "16 Frage 16 1" at bounding box center [324, 195] width 443 height 20
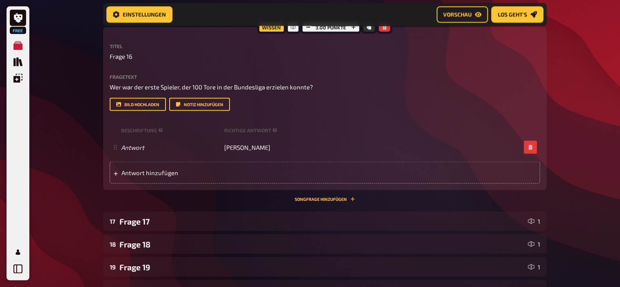
scroll to position [1594, 0]
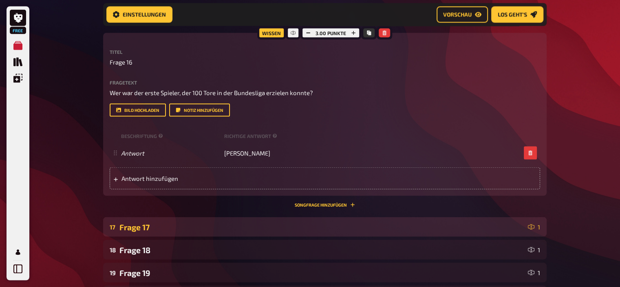
click at [152, 221] on div "17 Frage 17 1" at bounding box center [324, 227] width 443 height 20
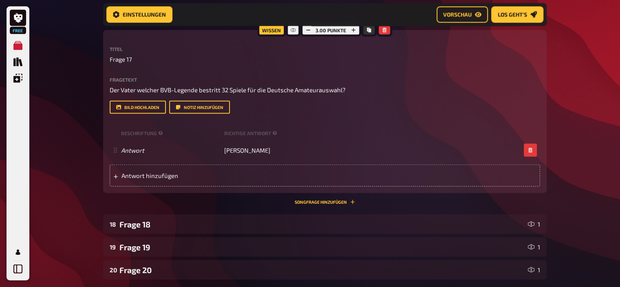
scroll to position [1808, 0]
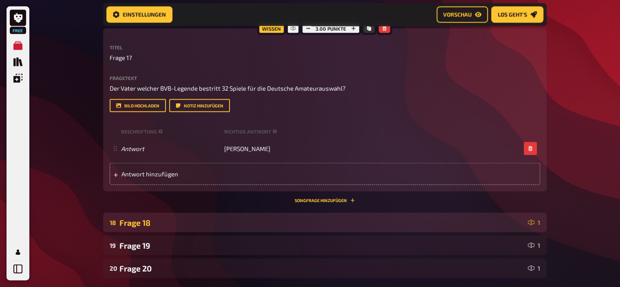
click at [152, 219] on div "Frage 18" at bounding box center [321, 222] width 405 height 9
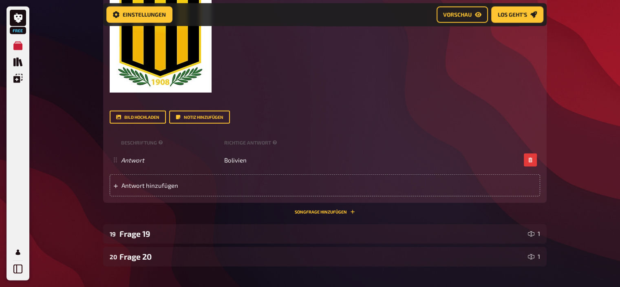
scroll to position [2159, 0]
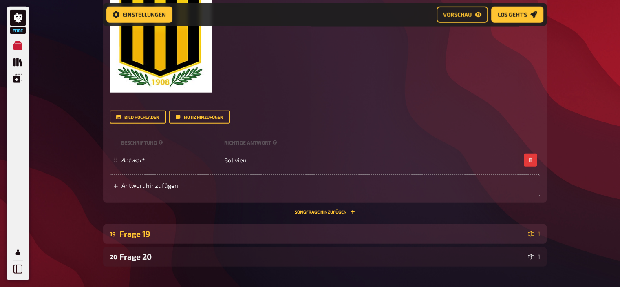
click at [149, 229] on div "Frage 19" at bounding box center [321, 233] width 405 height 9
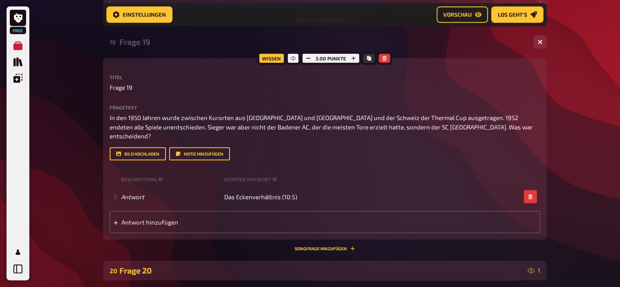
scroll to position [2349, 0]
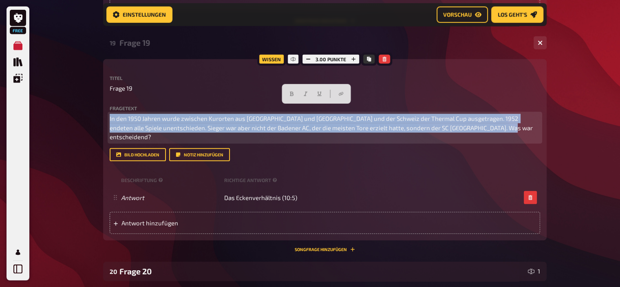
drag, startPoint x: 515, startPoint y: 119, endPoint x: 81, endPoint y: 76, distance: 435.9
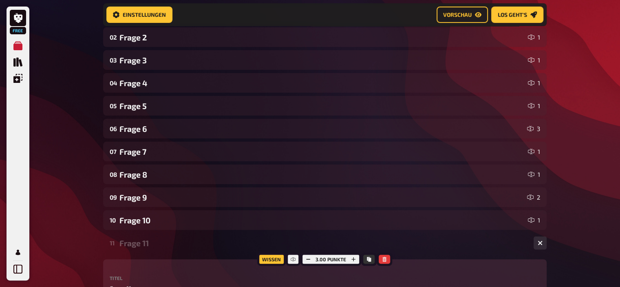
scroll to position [0, 0]
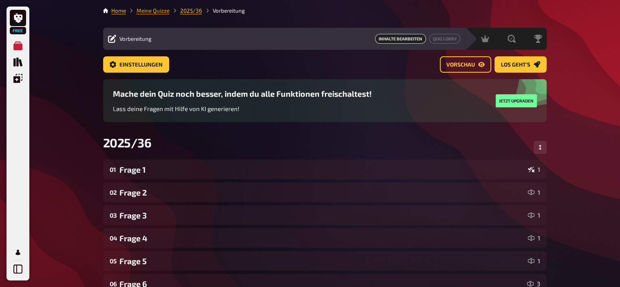
click at [159, 8] on link "Meine Quizze" at bounding box center [153, 10] width 33 height 7
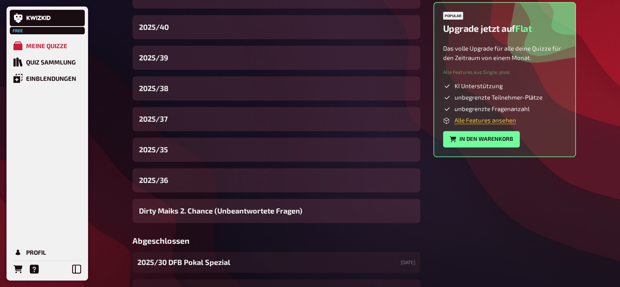
scroll to position [292, 0]
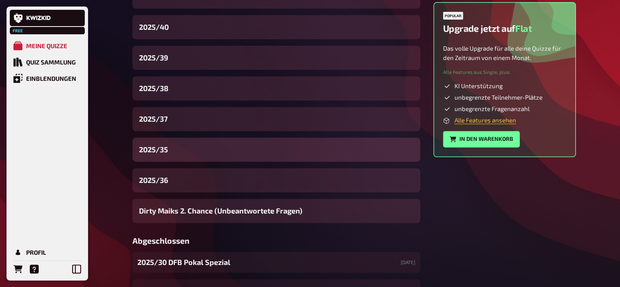
click at [170, 148] on div "2025/35" at bounding box center [276, 149] width 288 height 24
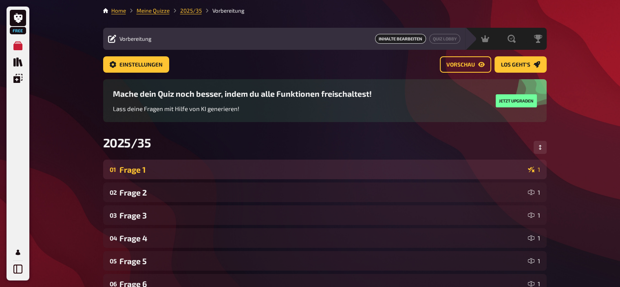
click at [243, 176] on div "01 Frage 1 1" at bounding box center [324, 169] width 443 height 20
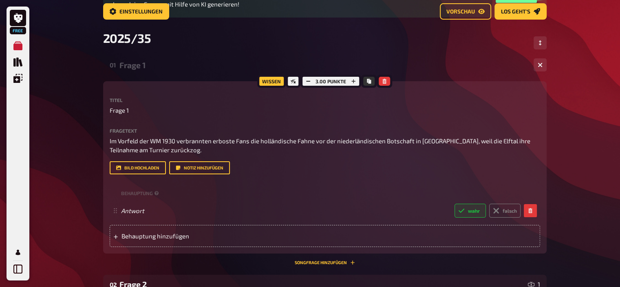
scroll to position [148, 0]
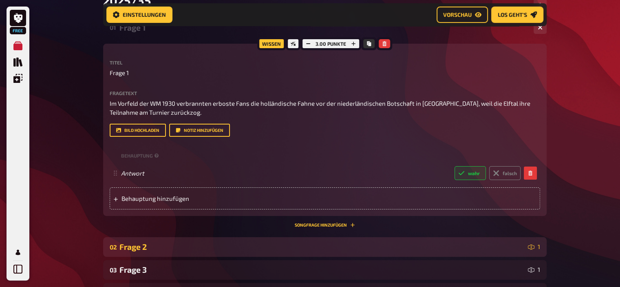
click at [147, 248] on div "Frage 2" at bounding box center [321, 246] width 405 height 9
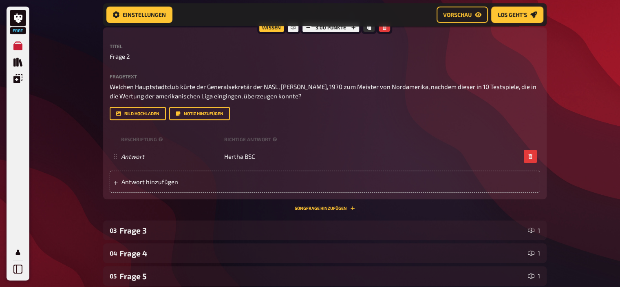
scroll to position [385, 0]
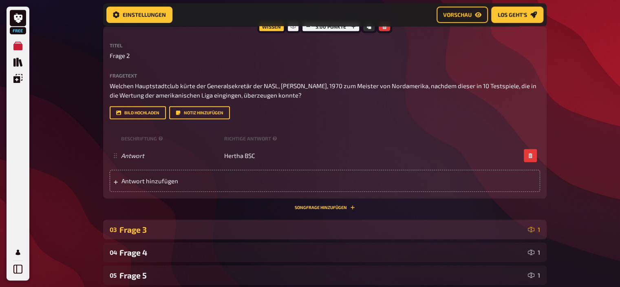
click at [137, 231] on div "Frage 3" at bounding box center [321, 229] width 405 height 9
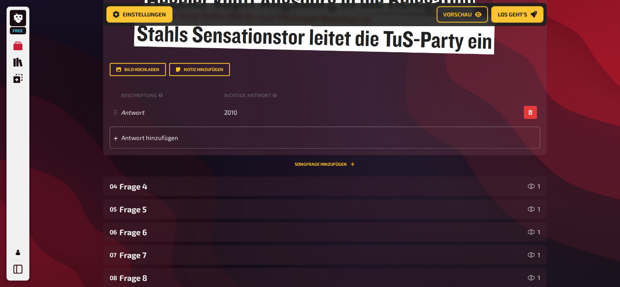
scroll to position [876, 0]
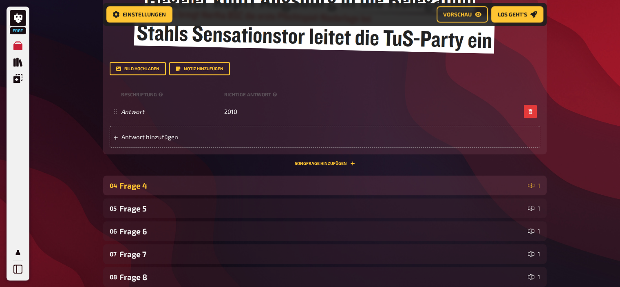
click at [136, 182] on div "Frage 4" at bounding box center [321, 185] width 405 height 9
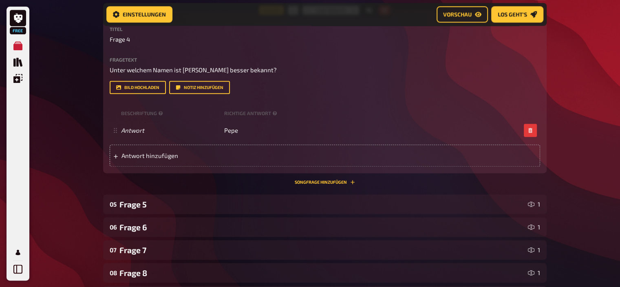
scroll to position [1079, 0]
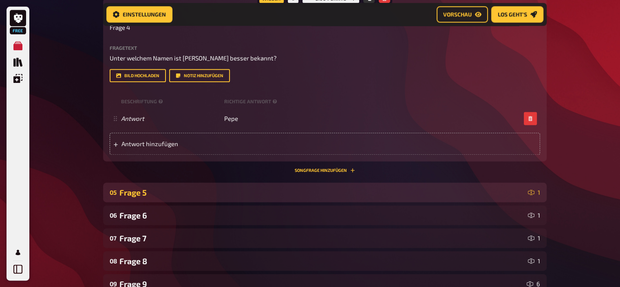
click at [136, 195] on div "Frage 5" at bounding box center [321, 191] width 405 height 9
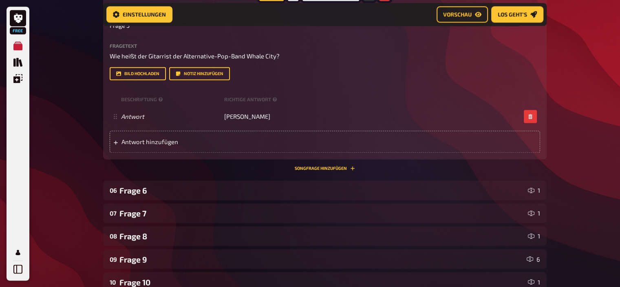
scroll to position [1292, 0]
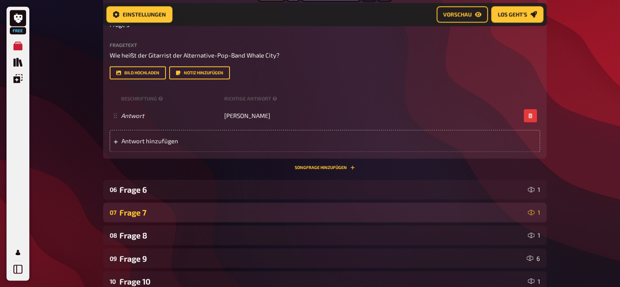
click at [158, 212] on div "Frage 7" at bounding box center [321, 211] width 405 height 9
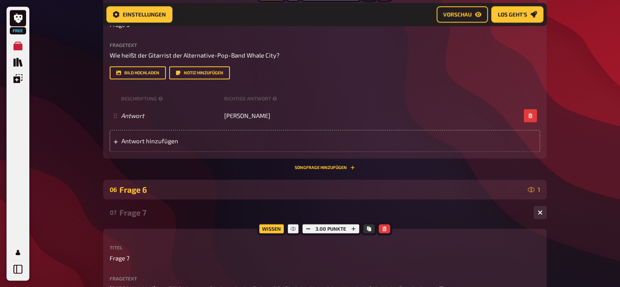
click at [153, 186] on div "Frage 6" at bounding box center [321, 189] width 405 height 9
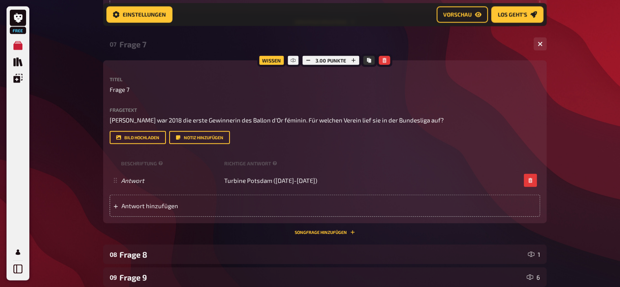
scroll to position [1886, 0]
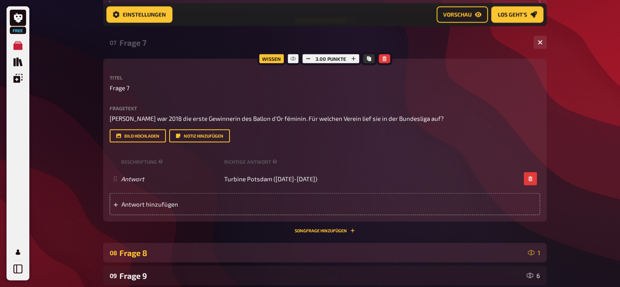
click at [165, 251] on div "Frage 8" at bounding box center [321, 252] width 405 height 9
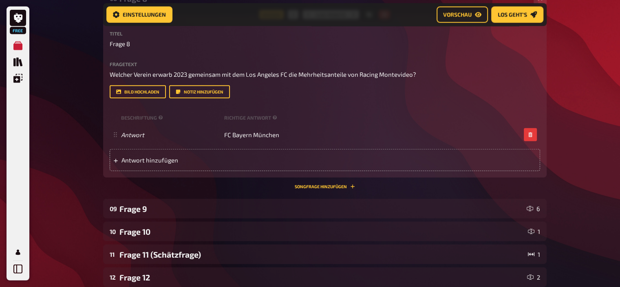
scroll to position [2141, 0]
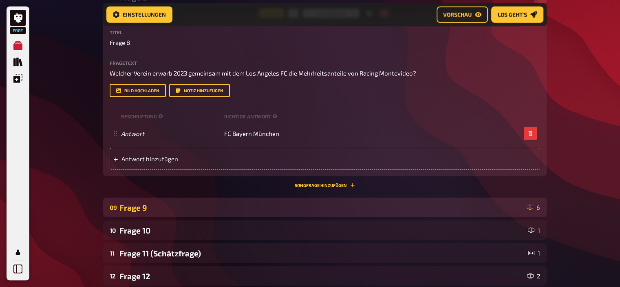
click at [150, 201] on div "09 Frage 9 6" at bounding box center [324, 207] width 443 height 20
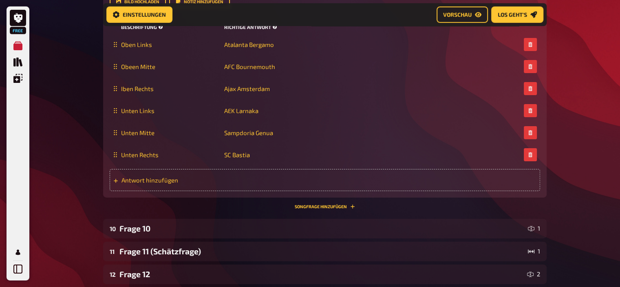
scroll to position [2680, 0]
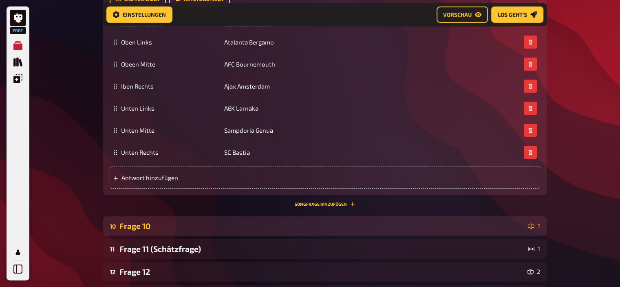
click at [153, 229] on div "Frage 10" at bounding box center [321, 225] width 405 height 9
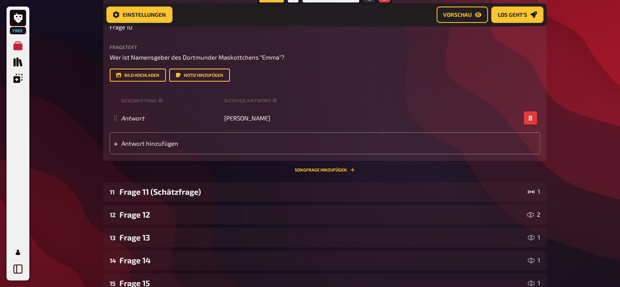
scroll to position [2925, 0]
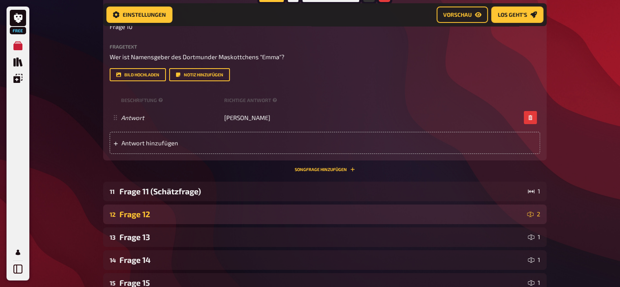
click at [156, 214] on div "Frage 12" at bounding box center [321, 213] width 404 height 9
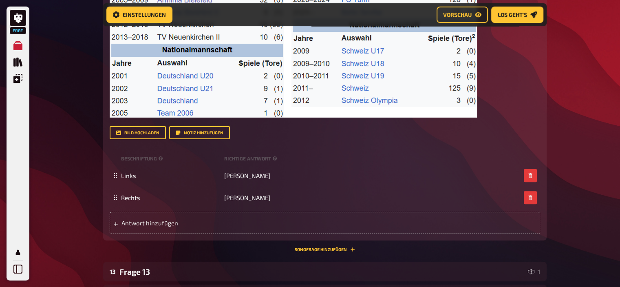
scroll to position [3310, 0]
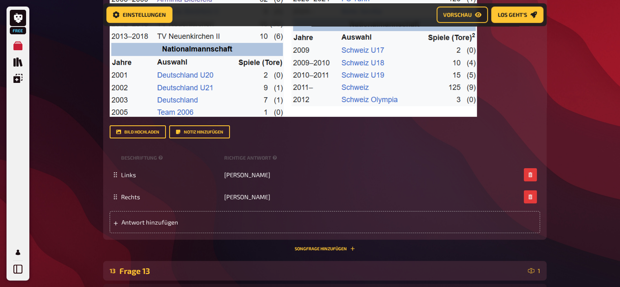
click at [153, 272] on div "Frage 13" at bounding box center [321, 270] width 405 height 9
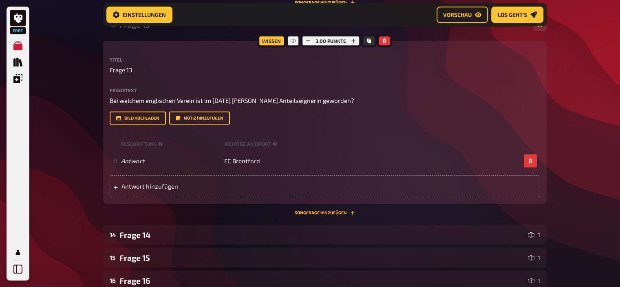
scroll to position [3556, 0]
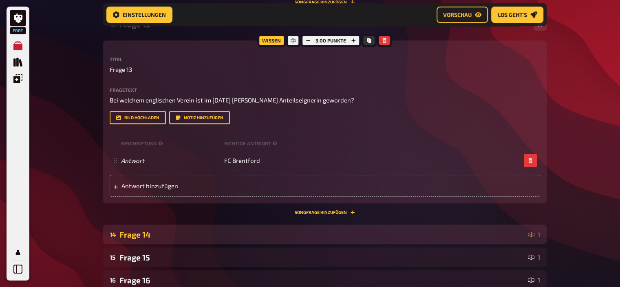
click at [146, 233] on div "Frage 14" at bounding box center [321, 233] width 405 height 9
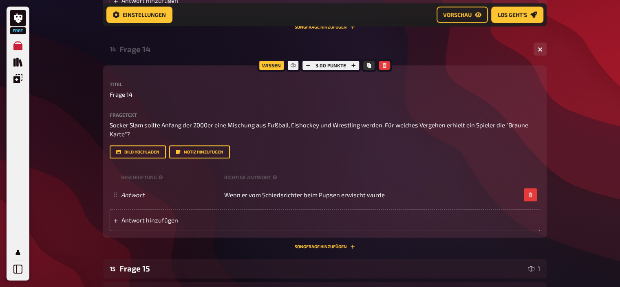
scroll to position [3742, 0]
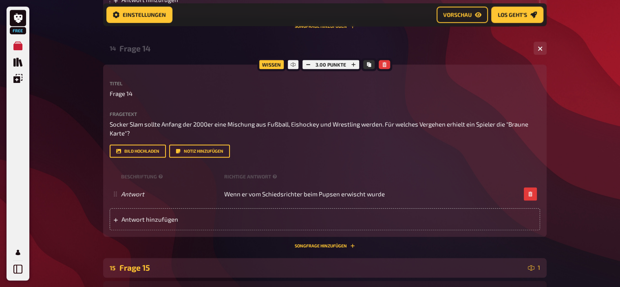
click at [148, 270] on div "Frage 15" at bounding box center [321, 266] width 405 height 9
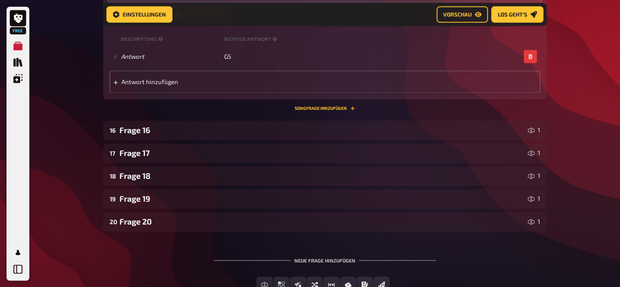
scroll to position [4327, 0]
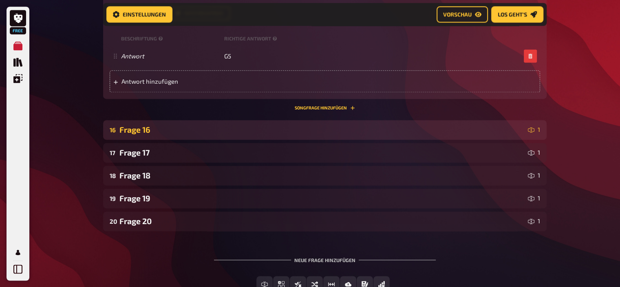
click at [161, 133] on div "Frage 16" at bounding box center [321, 129] width 405 height 9
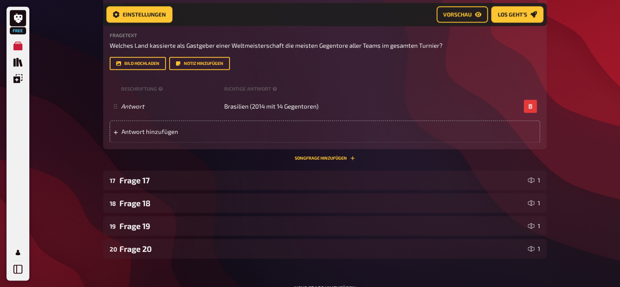
scroll to position [4484, 0]
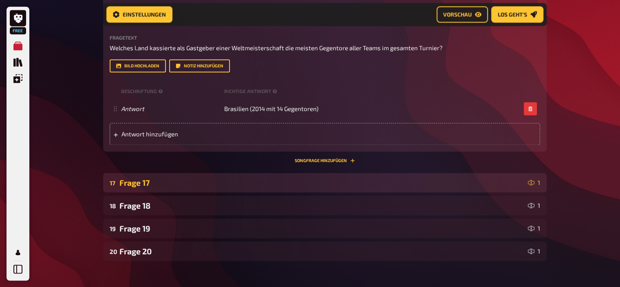
click at [152, 179] on div "Frage 17" at bounding box center [321, 181] width 405 height 9
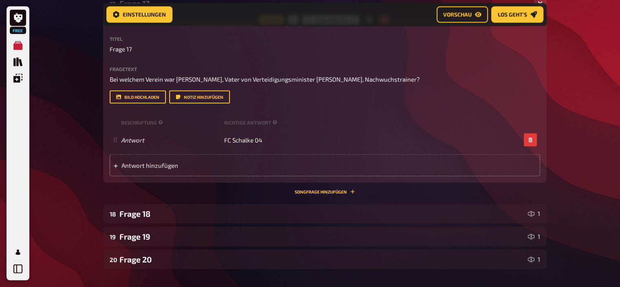
scroll to position [4673, 0]
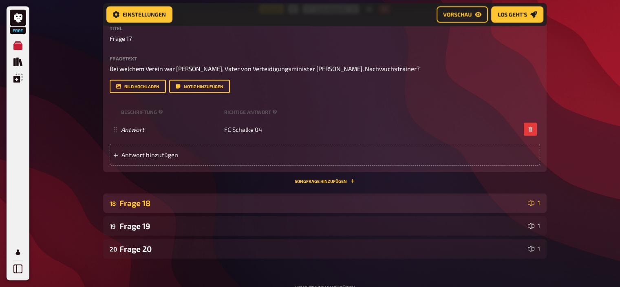
click at [140, 203] on div "Frage 18" at bounding box center [321, 202] width 405 height 9
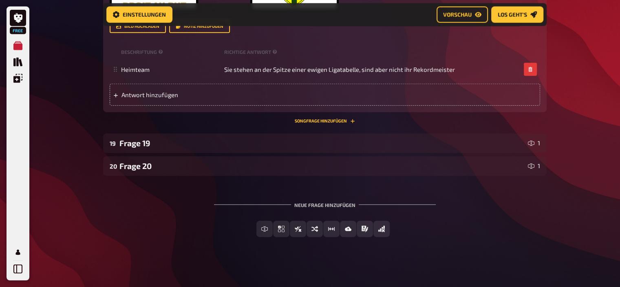
scroll to position [5184, 0]
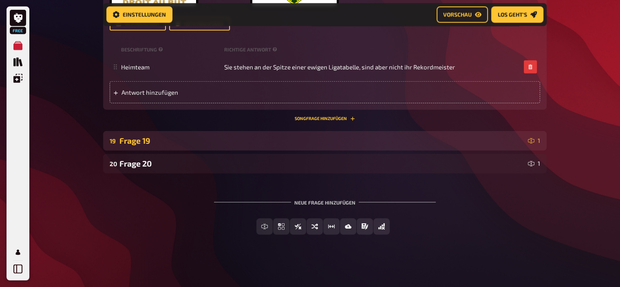
click at [166, 140] on div "Frage 19" at bounding box center [321, 140] width 405 height 9
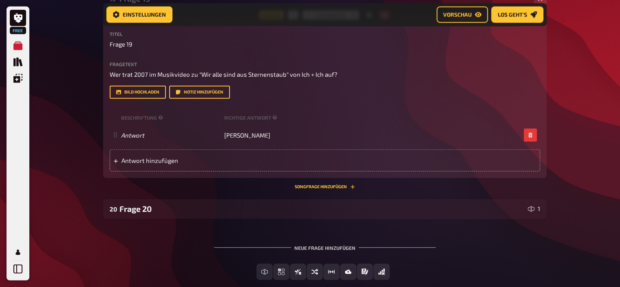
scroll to position [5328, 0]
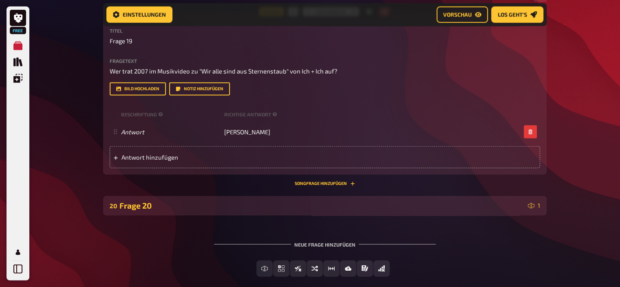
click at [172, 208] on div "Frage 20" at bounding box center [321, 205] width 405 height 9
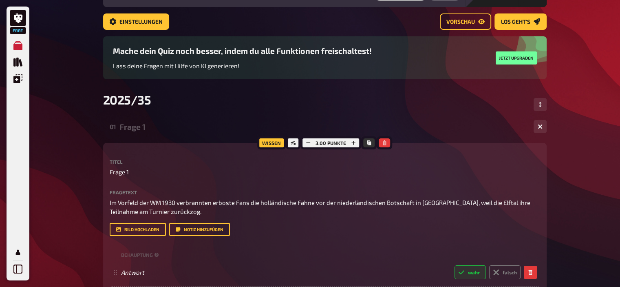
scroll to position [0, 0]
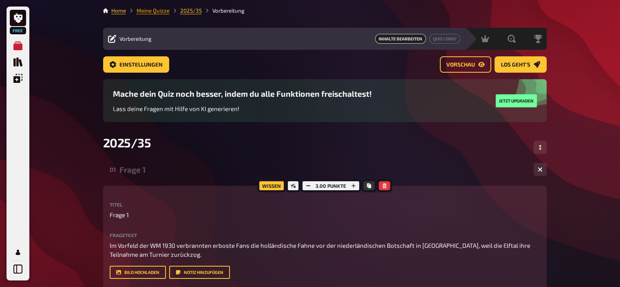
click at [157, 7] on link "Meine Quizze" at bounding box center [153, 10] width 33 height 7
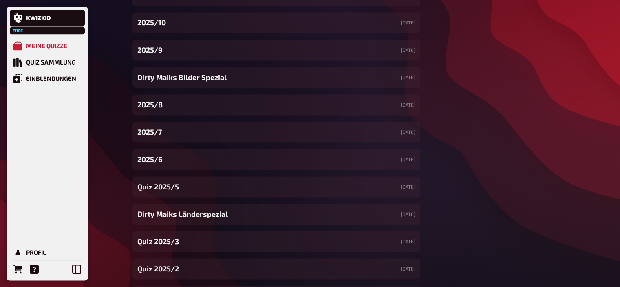
scroll to position [1159, 0]
click at [189, 104] on div "2025/8 [DATE]" at bounding box center [267, 104] width 270 height 21
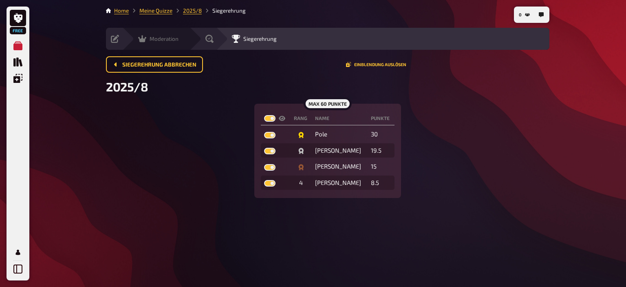
click at [144, 38] on icon at bounding box center [142, 39] width 8 height 8
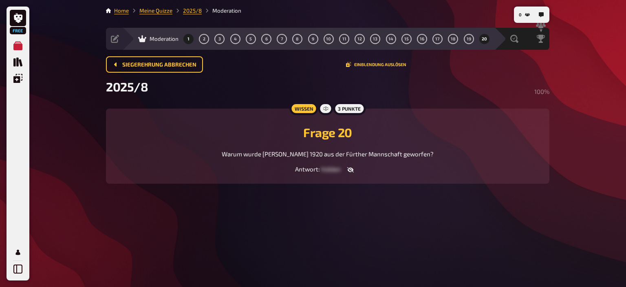
click at [188, 39] on span "1" at bounding box center [188, 39] width 2 height 4
click at [204, 42] on button "2" at bounding box center [204, 38] width 13 height 13
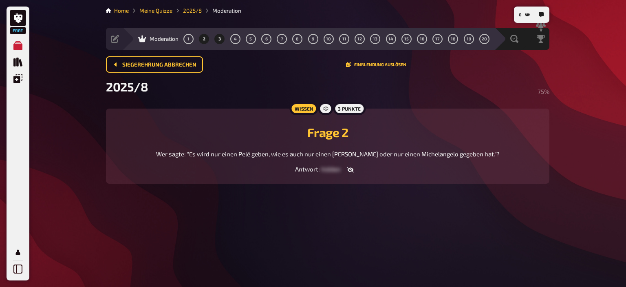
click at [221, 37] on span "3" at bounding box center [219, 39] width 2 height 4
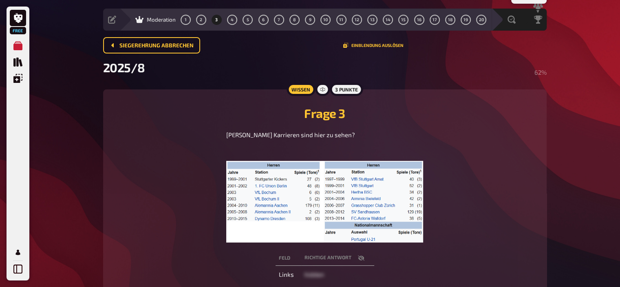
scroll to position [21, 0]
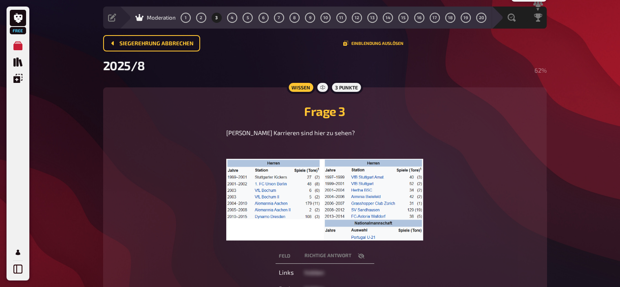
click at [362, 254] on icon "button" at bounding box center [360, 255] width 7 height 5
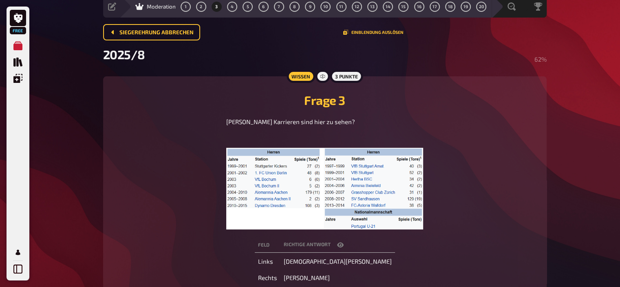
scroll to position [8, 0]
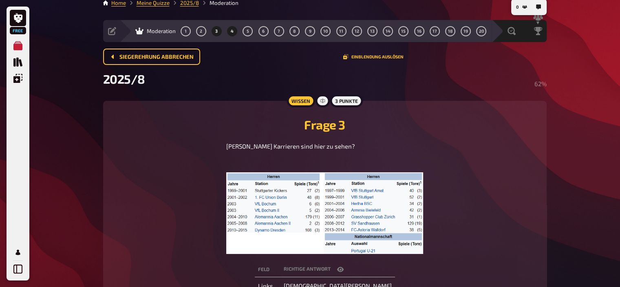
click at [232, 29] on span "4" at bounding box center [232, 31] width 3 height 4
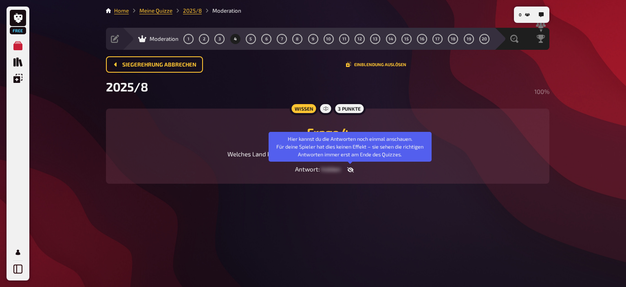
click at [349, 172] on icon "button" at bounding box center [350, 169] width 7 height 7
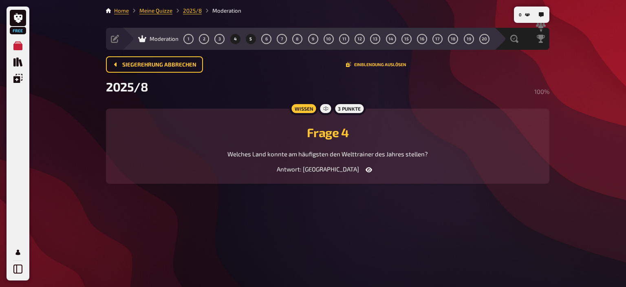
click at [249, 37] on span "5" at bounding box center [250, 39] width 2 height 4
click at [267, 37] on span "6" at bounding box center [266, 39] width 2 height 4
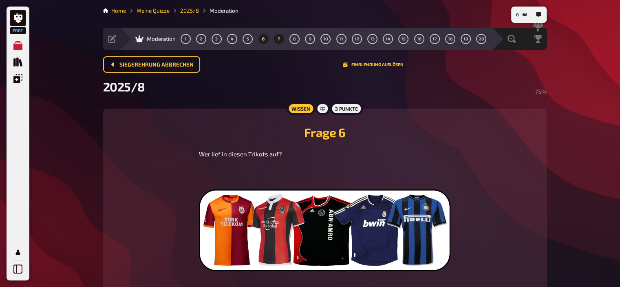
click at [276, 37] on button "7" at bounding box center [278, 38] width 13 height 13
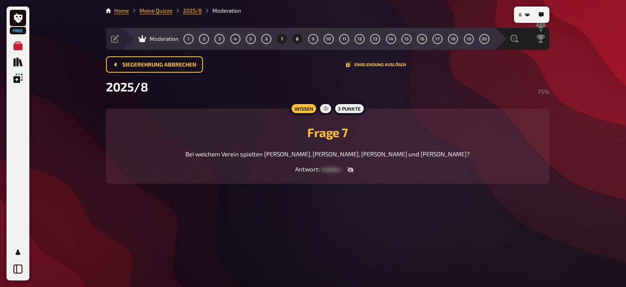
click at [296, 37] on span "8" at bounding box center [297, 39] width 3 height 4
click at [284, 36] on button "7" at bounding box center [282, 38] width 13 height 13
click at [349, 167] on icon "button" at bounding box center [350, 169] width 7 height 7
click at [295, 37] on button "8" at bounding box center [297, 38] width 13 height 13
click at [354, 172] on button "button" at bounding box center [351, 169] width 20 height 8
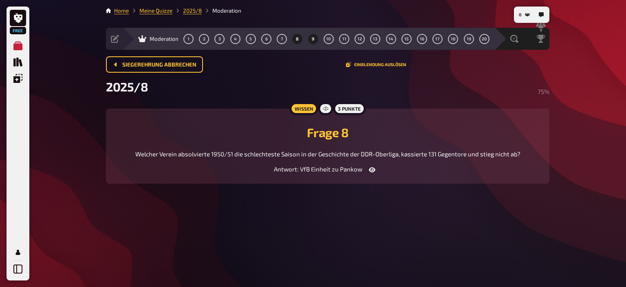
click at [312, 38] on span "9" at bounding box center [313, 39] width 2 height 4
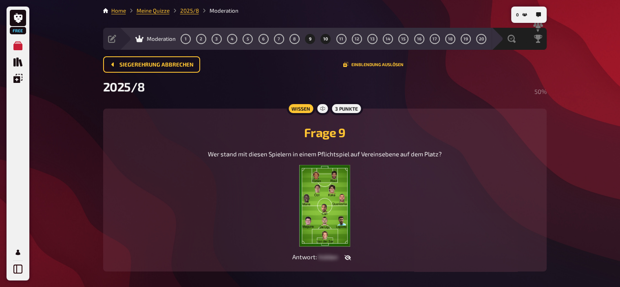
click at [324, 42] on button "10" at bounding box center [325, 38] width 13 height 13
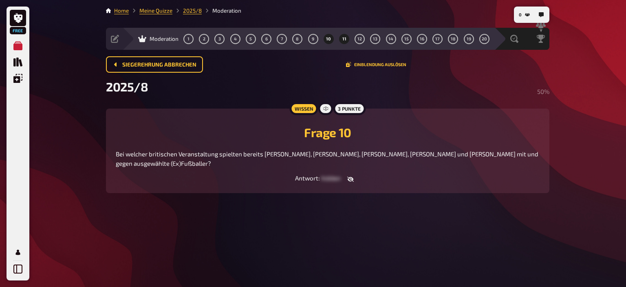
click at [345, 39] on span "11" at bounding box center [344, 39] width 4 height 4
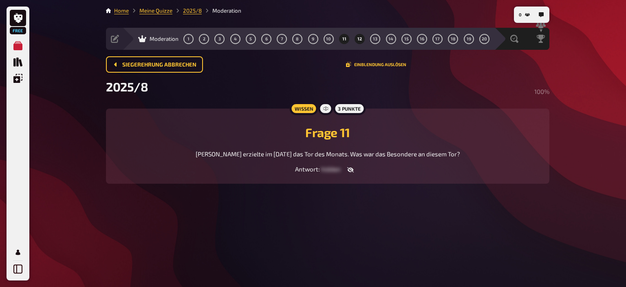
click at [359, 39] on span "12" at bounding box center [359, 39] width 4 height 4
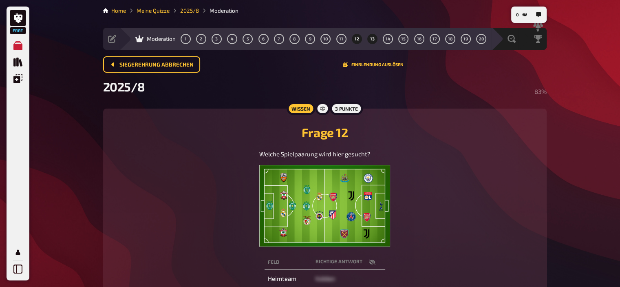
click at [377, 38] on button "13" at bounding box center [372, 38] width 13 height 13
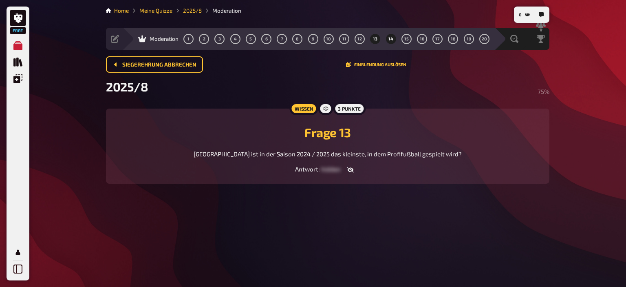
click at [389, 37] on span "14" at bounding box center [390, 39] width 5 height 4
click at [406, 37] on span "15" at bounding box center [406, 39] width 4 height 4
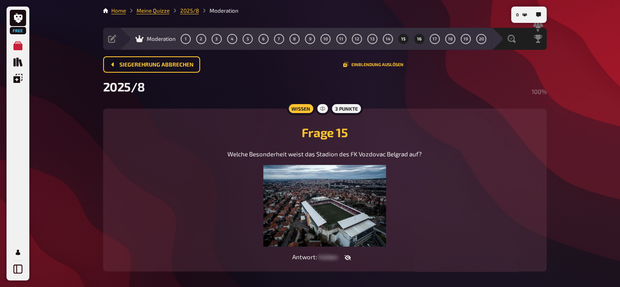
click at [417, 37] on span "16" at bounding box center [419, 39] width 4 height 4
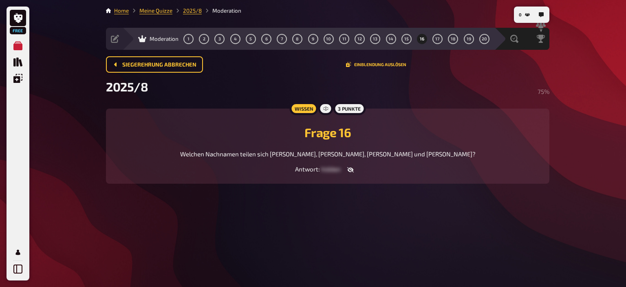
click at [350, 172] on icon "button" at bounding box center [350, 169] width 7 height 5
click at [435, 39] on span "17" at bounding box center [437, 39] width 4 height 4
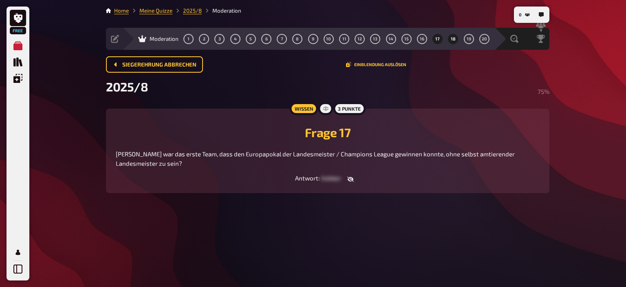
click at [457, 40] on button "18" at bounding box center [453, 38] width 13 height 13
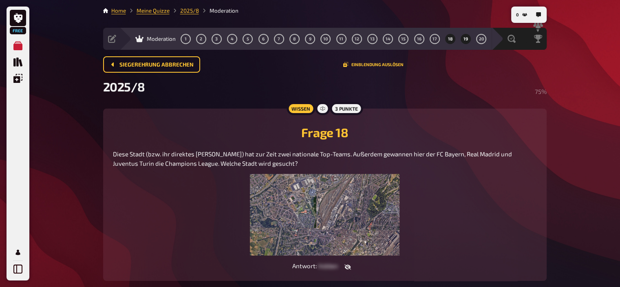
click at [463, 39] on button "19" at bounding box center [465, 38] width 13 height 13
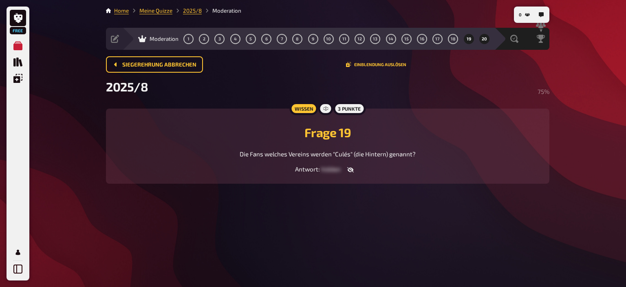
click at [484, 40] on span "20" at bounding box center [484, 39] width 5 height 4
click at [352, 168] on icon "button" at bounding box center [350, 169] width 7 height 7
click at [377, 153] on span "Warum wurde [PERSON_NAME] 1920 aus der Fürther Mannschaft geworfen?" at bounding box center [328, 153] width 212 height 7
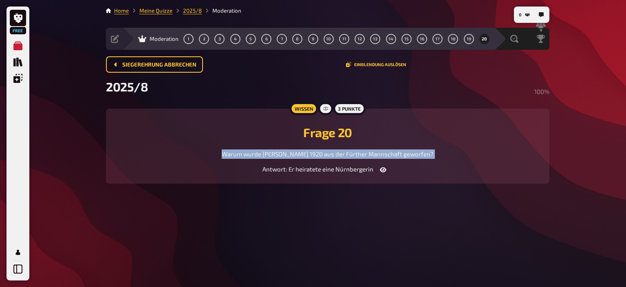
click at [377, 153] on span "Warum wurde [PERSON_NAME] 1920 aus der Fürther Mannschaft geworfen?" at bounding box center [328, 153] width 212 height 7
click at [159, 8] on link "Meine Quizze" at bounding box center [155, 10] width 33 height 7
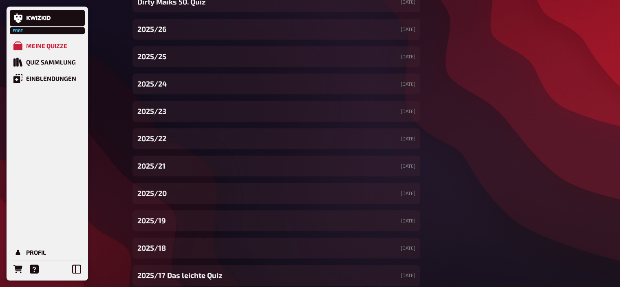
scroll to position [714, 0]
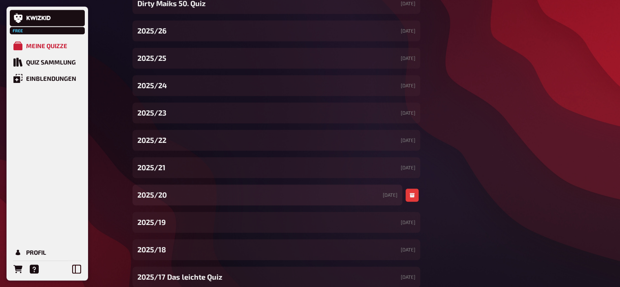
click at [178, 195] on div "2025/20 [DATE]" at bounding box center [267, 194] width 270 height 21
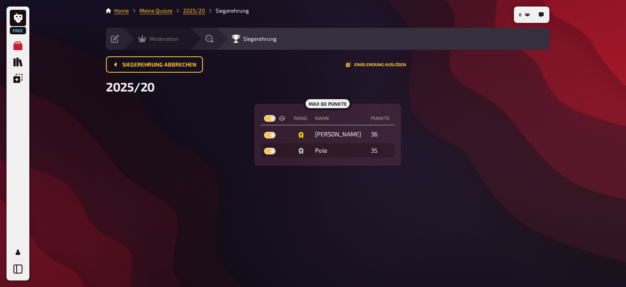
click at [152, 34] on div "Moderation undefined" at bounding box center [155, 39] width 67 height 22
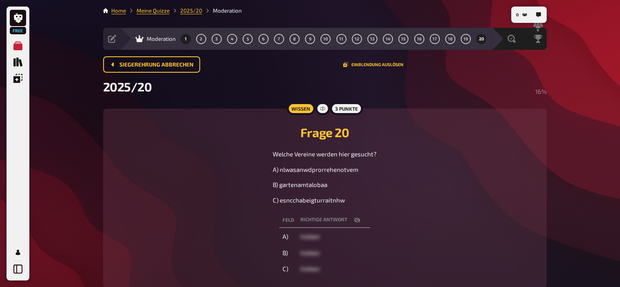
click at [188, 37] on button "1" at bounding box center [185, 38] width 13 height 13
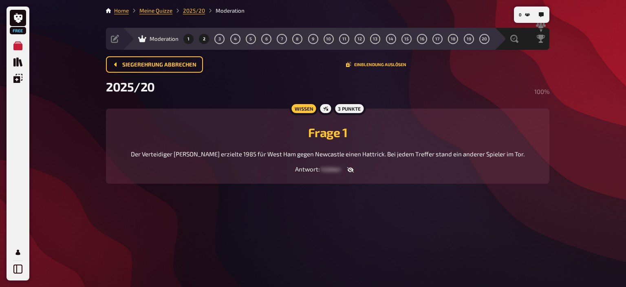
click at [206, 34] on button "2" at bounding box center [204, 38] width 13 height 13
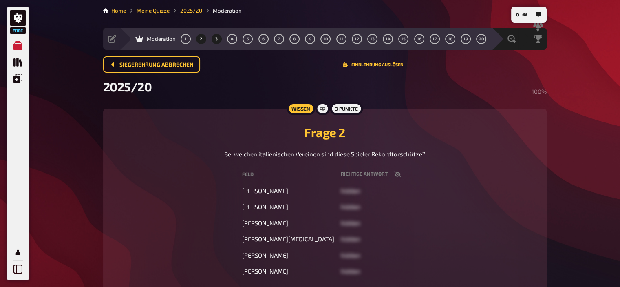
click at [218, 35] on button "3" at bounding box center [216, 38] width 13 height 13
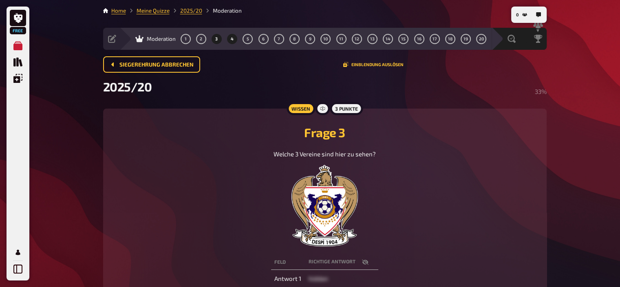
click at [234, 39] on button "4" at bounding box center [232, 38] width 13 height 13
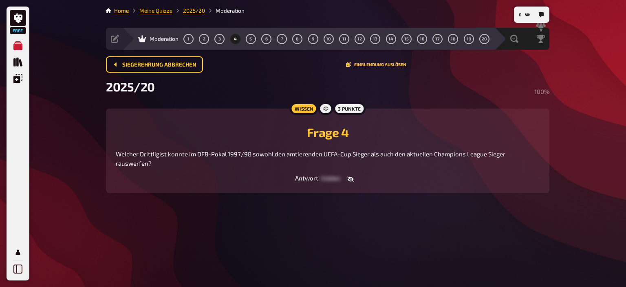
click at [151, 10] on link "Meine Quizze" at bounding box center [155, 10] width 33 height 7
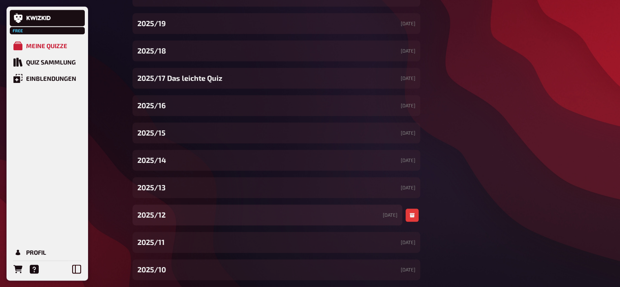
scroll to position [914, 0]
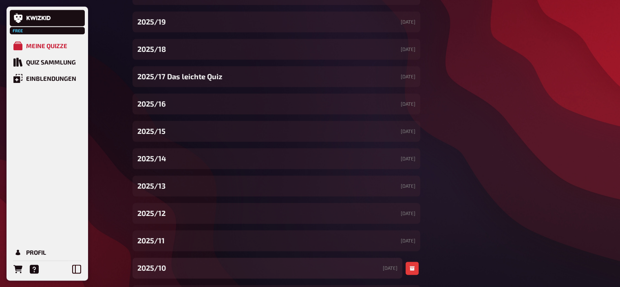
click at [167, 263] on div "2025/10 [DATE]" at bounding box center [267, 267] width 270 height 21
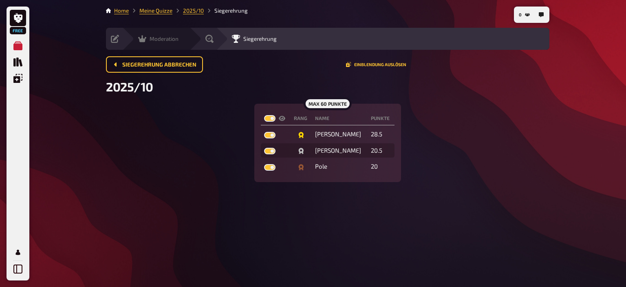
click at [143, 37] on icon at bounding box center [142, 39] width 8 height 8
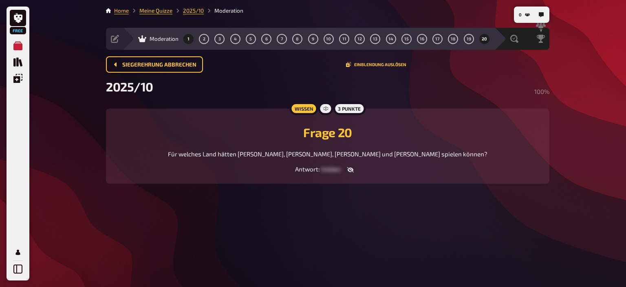
click at [186, 37] on button "1" at bounding box center [188, 38] width 13 height 13
click at [206, 37] on button "2" at bounding box center [204, 38] width 13 height 13
click at [221, 39] on button "3" at bounding box center [219, 38] width 13 height 13
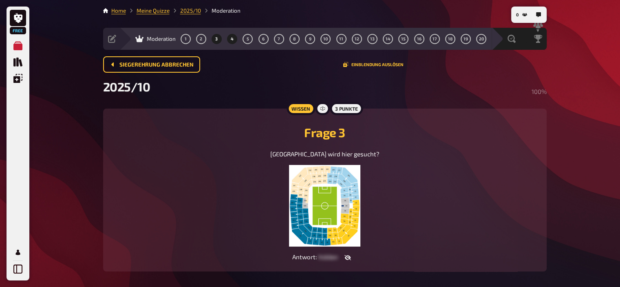
click at [232, 39] on span "4" at bounding box center [232, 39] width 3 height 4
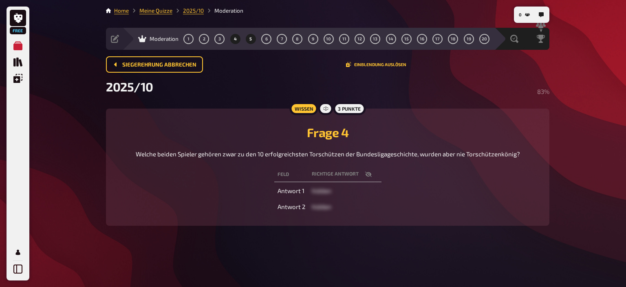
click at [250, 37] on span "5" at bounding box center [250, 39] width 2 height 4
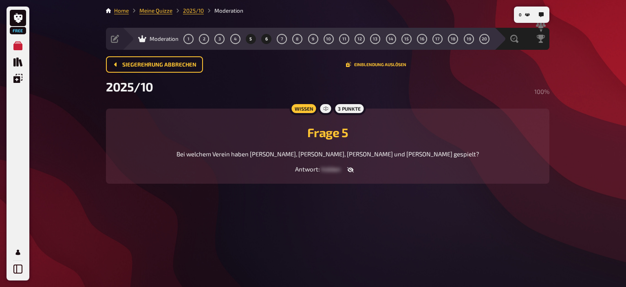
click at [263, 37] on button "6" at bounding box center [266, 38] width 13 height 13
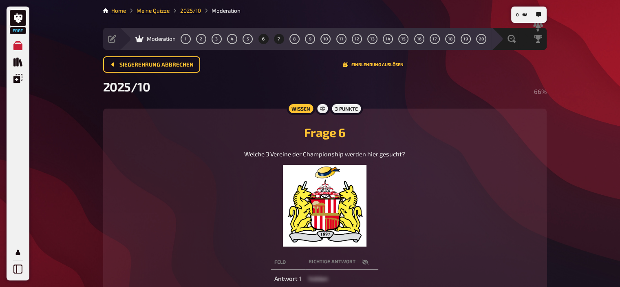
click at [279, 37] on span "7" at bounding box center [279, 39] width 2 height 4
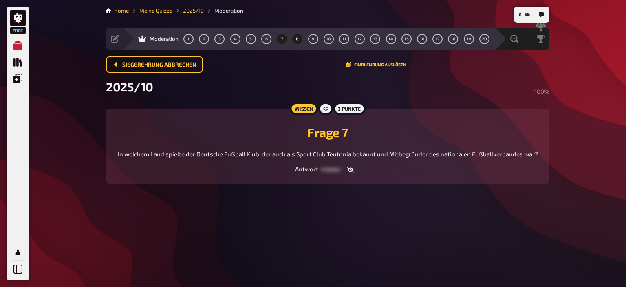
click at [295, 38] on button "8" at bounding box center [297, 38] width 13 height 13
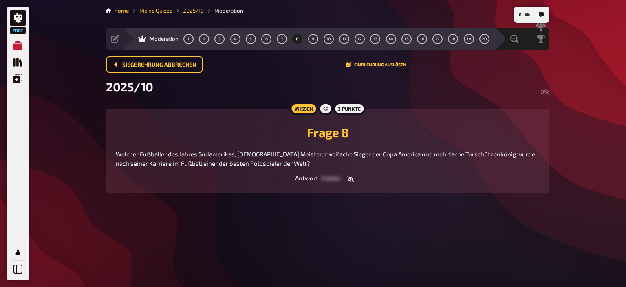
click at [351, 177] on icon "button" at bounding box center [350, 178] width 7 height 5
click at [311, 40] on button "9" at bounding box center [313, 38] width 13 height 13
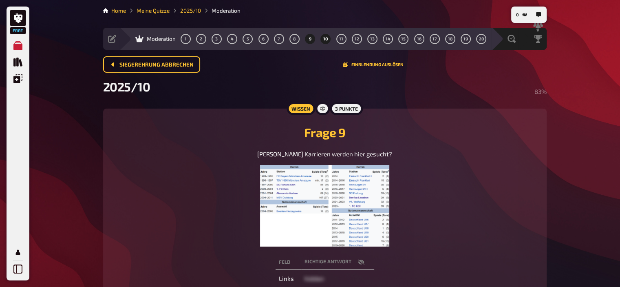
click at [328, 42] on button "10" at bounding box center [325, 38] width 13 height 13
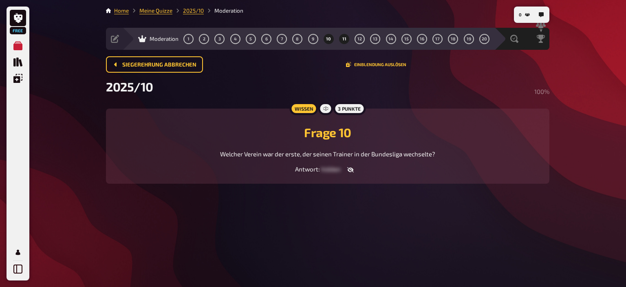
click at [344, 40] on span "11" at bounding box center [344, 39] width 4 height 4
click at [352, 168] on icon "button" at bounding box center [350, 169] width 7 height 5
click at [362, 37] on span "12" at bounding box center [359, 39] width 4 height 4
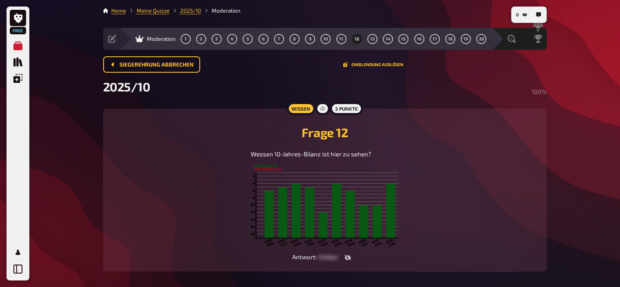
click at [347, 259] on icon "button" at bounding box center [347, 257] width 7 height 7
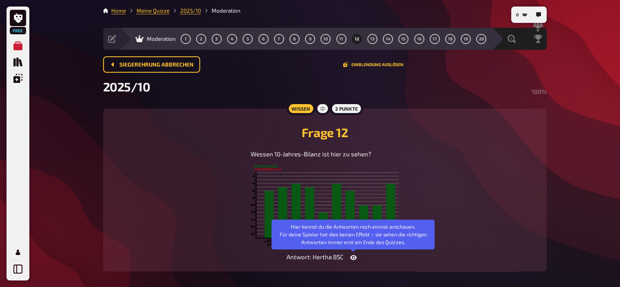
click at [347, 259] on button "button" at bounding box center [354, 257] width 20 height 8
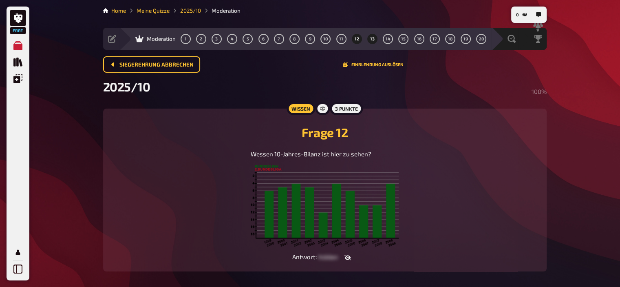
click at [370, 42] on button "13" at bounding box center [372, 38] width 13 height 13
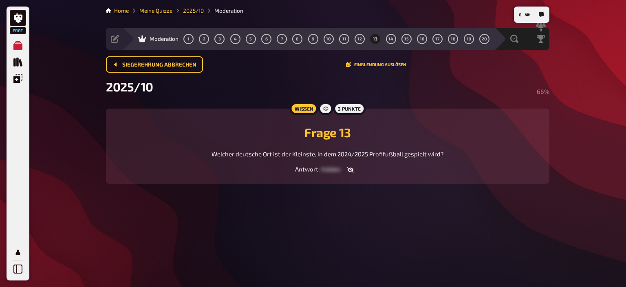
click at [351, 169] on icon "button" at bounding box center [350, 169] width 7 height 5
click at [391, 37] on span "14" at bounding box center [390, 39] width 5 height 4
click at [409, 37] on button "15" at bounding box center [406, 38] width 13 height 13
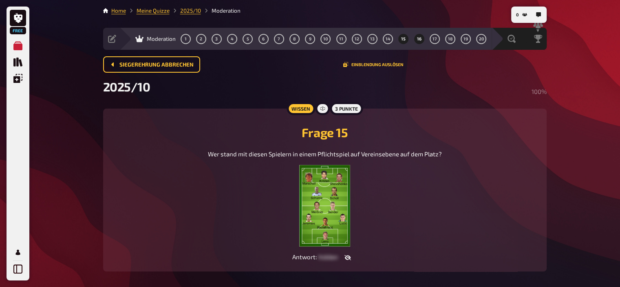
click at [416, 38] on button "16" at bounding box center [418, 38] width 13 height 13
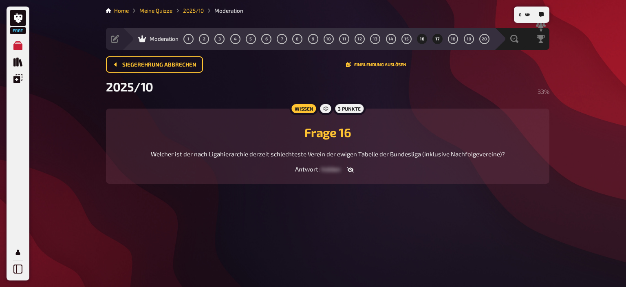
click at [439, 38] on span "17" at bounding box center [437, 39] width 4 height 4
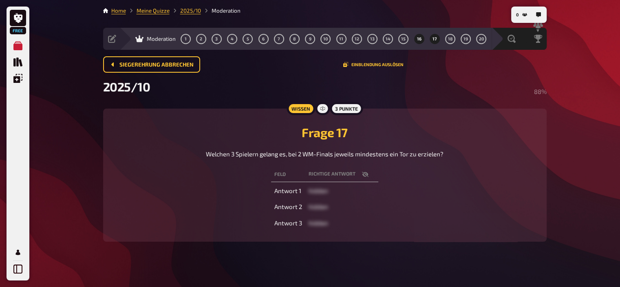
click at [420, 38] on span "16" at bounding box center [419, 39] width 4 height 4
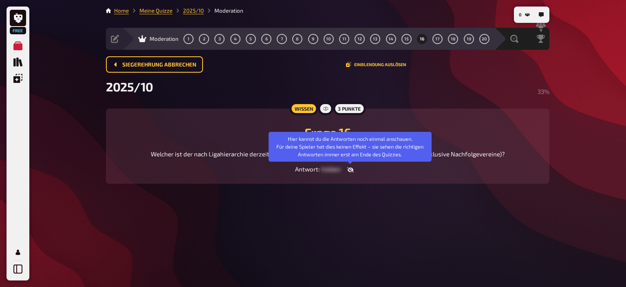
click at [353, 170] on button "button" at bounding box center [351, 169] width 20 height 8
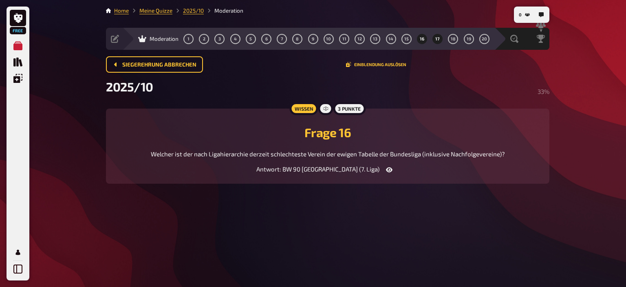
click at [439, 40] on span "17" at bounding box center [437, 39] width 4 height 4
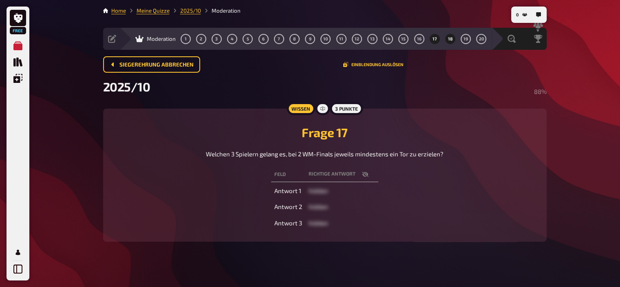
click at [450, 39] on span "18" at bounding box center [450, 39] width 5 height 4
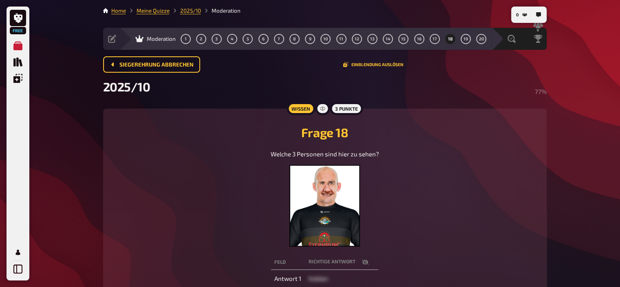
click at [329, 193] on img at bounding box center [324, 206] width 71 height 82
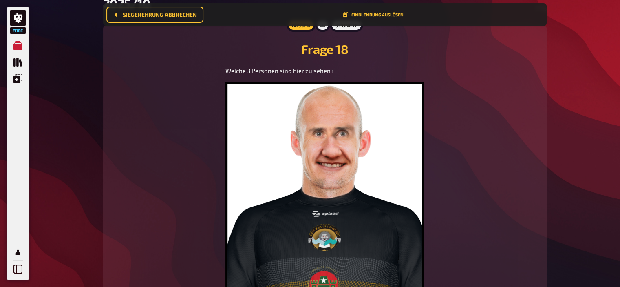
scroll to position [104, 0]
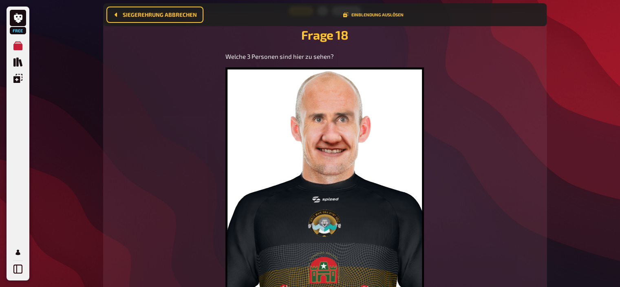
click at [334, 168] on img at bounding box center [324, 181] width 198 height 229
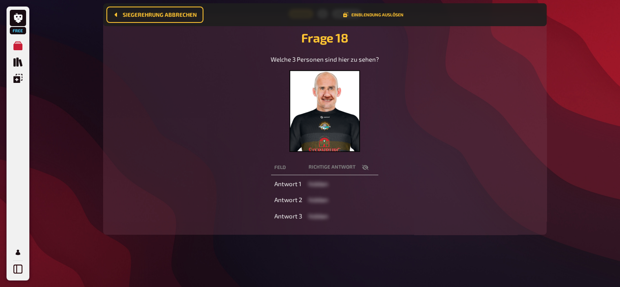
scroll to position [101, 0]
click at [362, 165] on icon "button" at bounding box center [365, 167] width 7 height 7
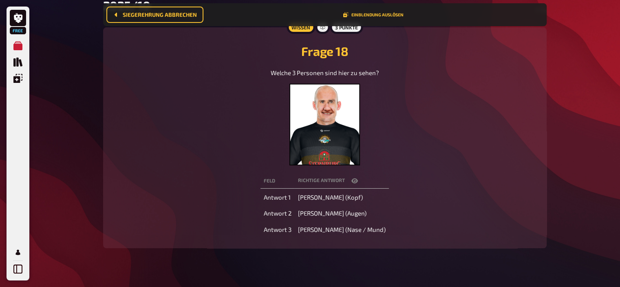
scroll to position [0, 0]
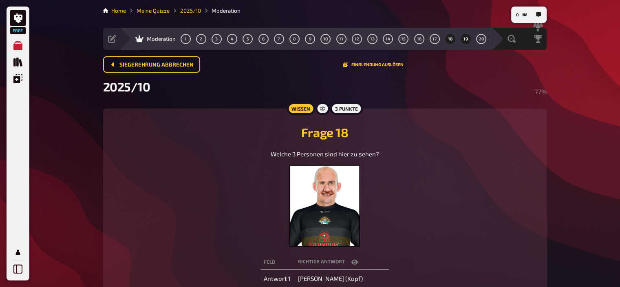
click at [465, 40] on span "19" at bounding box center [465, 39] width 4 height 4
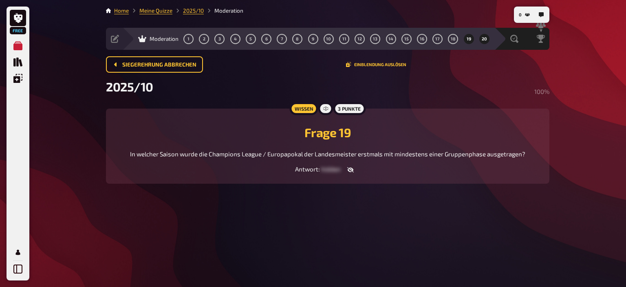
click at [482, 40] on span "20" at bounding box center [484, 39] width 5 height 4
click at [351, 170] on icon "button" at bounding box center [350, 169] width 7 height 5
click at [161, 13] on link "Meine Quizze" at bounding box center [155, 10] width 33 height 7
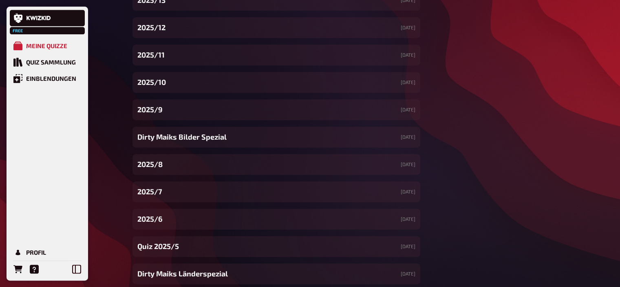
scroll to position [1087, 0]
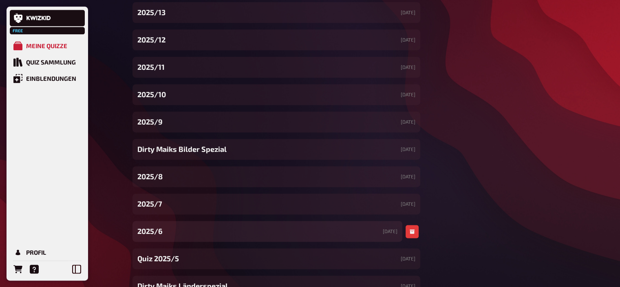
click at [167, 230] on div "2025/6 [DATE]" at bounding box center [267, 231] width 270 height 21
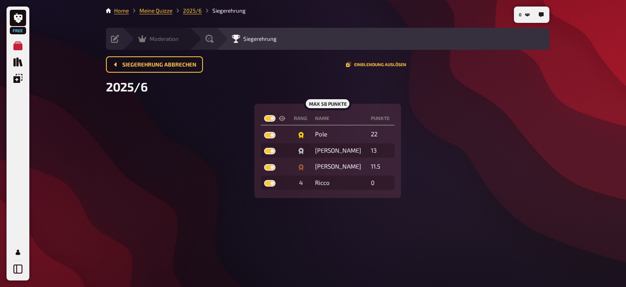
click at [148, 31] on div "Moderation undefined" at bounding box center [155, 39] width 67 height 22
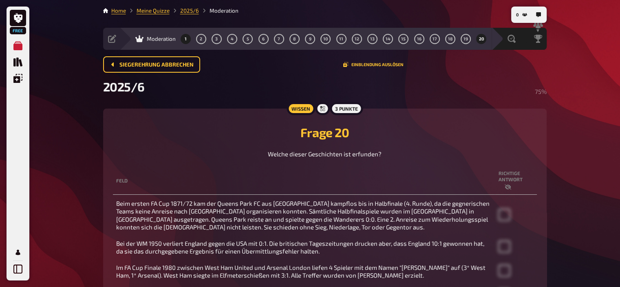
click at [186, 39] on button "1" at bounding box center [185, 38] width 13 height 13
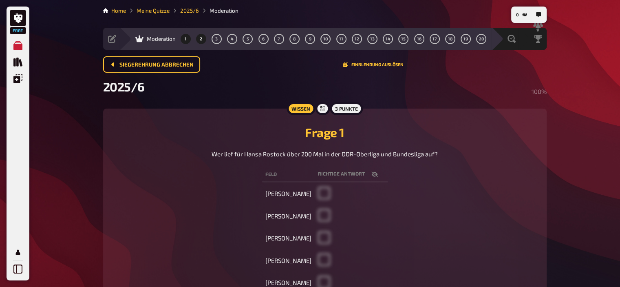
click at [202, 40] on button "2" at bounding box center [200, 38] width 13 height 13
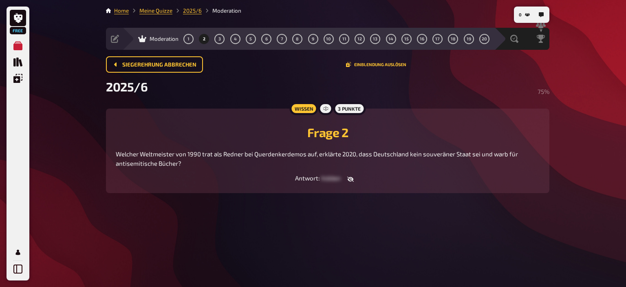
click at [352, 180] on icon "button" at bounding box center [350, 178] width 7 height 5
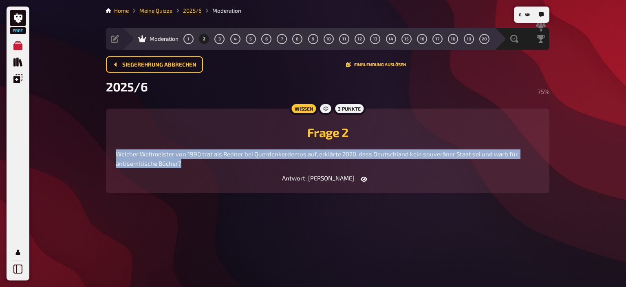
drag, startPoint x: 187, startPoint y: 165, endPoint x: 113, endPoint y: 153, distance: 74.3
click at [113, 153] on div "Wissen 3 Punkte Frage 2 Welcher Weltmeister von 1990 trat als Redner bei Querde…" at bounding box center [327, 150] width 443 height 84
click at [223, 40] on button "3" at bounding box center [219, 38] width 13 height 13
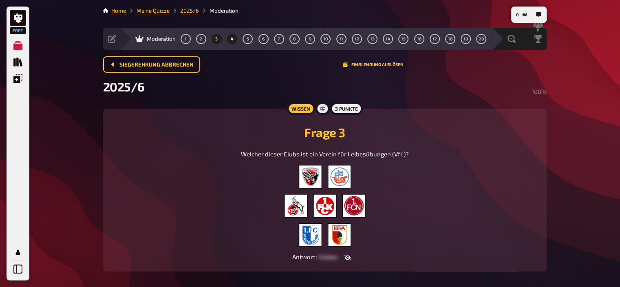
click at [230, 40] on button "4" at bounding box center [232, 38] width 13 height 13
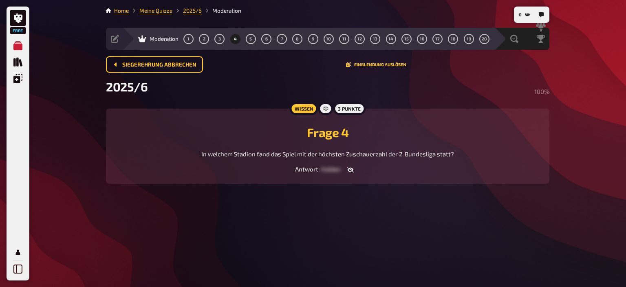
click at [351, 170] on icon "button" at bounding box center [350, 169] width 7 height 5
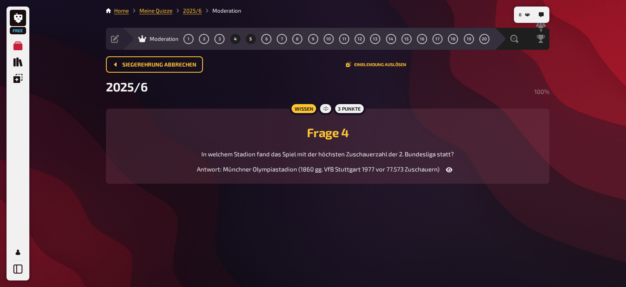
click at [253, 40] on button "5" at bounding box center [250, 38] width 13 height 13
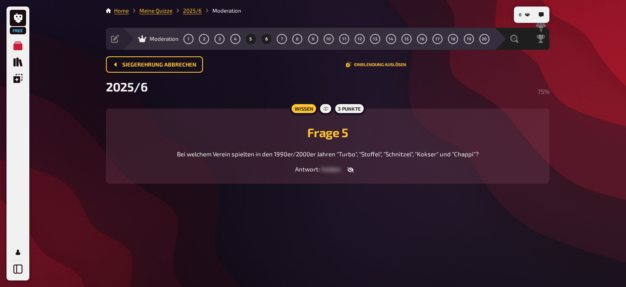
click at [271, 38] on button "6" at bounding box center [266, 38] width 13 height 13
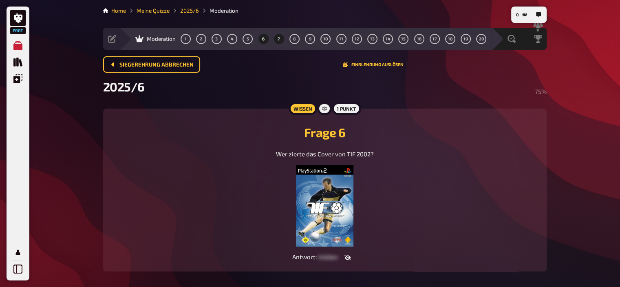
click at [279, 39] on span "7" at bounding box center [279, 39] width 2 height 4
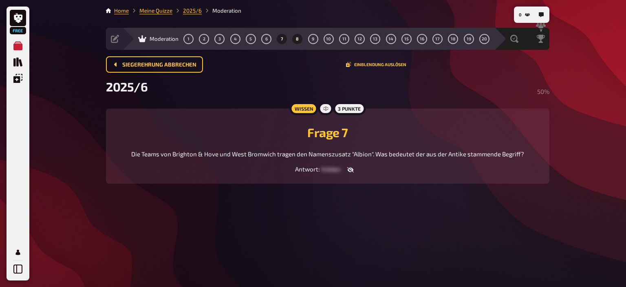
click at [299, 39] on button "8" at bounding box center [297, 38] width 13 height 13
click at [313, 35] on button "9" at bounding box center [313, 38] width 13 height 13
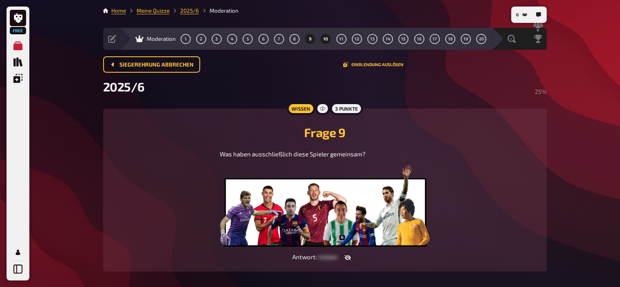
click at [327, 37] on span "10" at bounding box center [325, 39] width 5 height 4
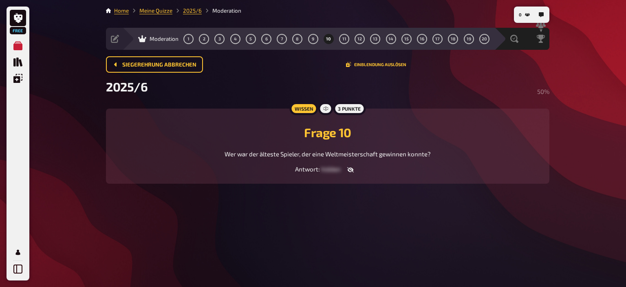
click at [354, 170] on button "button" at bounding box center [351, 169] width 20 height 8
click at [345, 39] on span "11" at bounding box center [344, 39] width 4 height 4
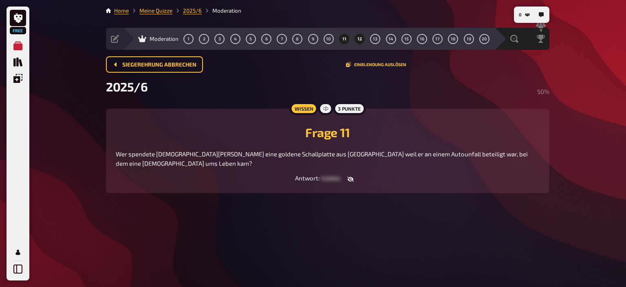
click at [359, 39] on span "12" at bounding box center [359, 39] width 4 height 4
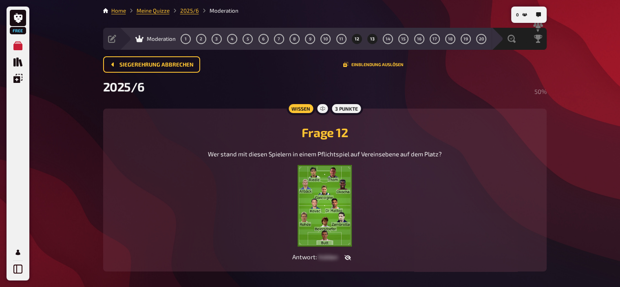
click at [376, 35] on button "13" at bounding box center [372, 38] width 13 height 13
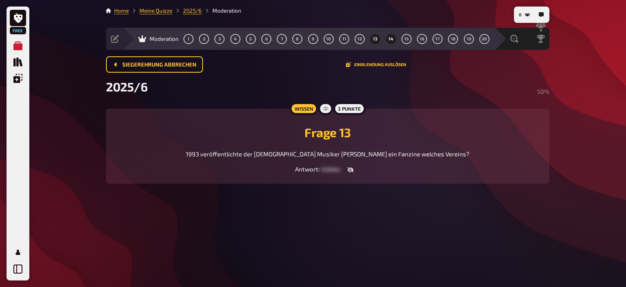
click at [397, 38] on button "14" at bounding box center [390, 38] width 13 height 13
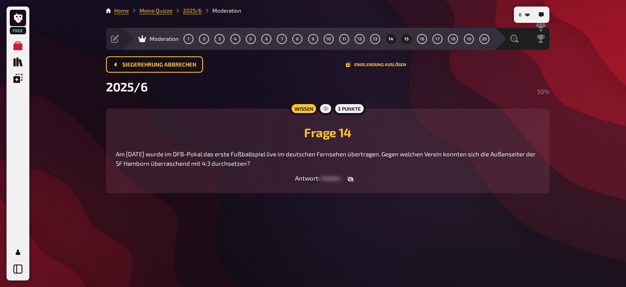
click at [407, 38] on span "15" at bounding box center [406, 39] width 4 height 4
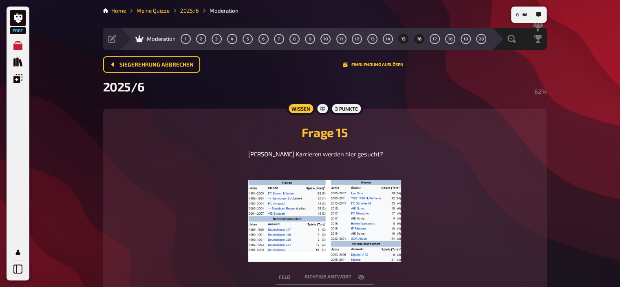
click at [421, 39] on button "16" at bounding box center [418, 38] width 13 height 13
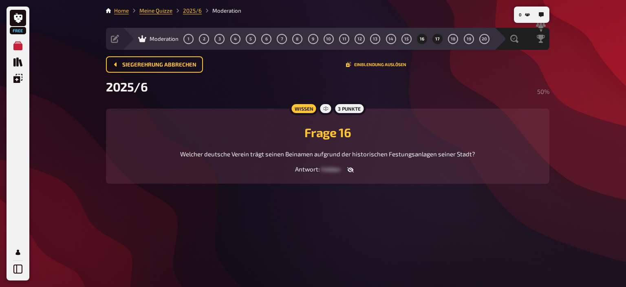
click at [435, 40] on span "17" at bounding box center [437, 39] width 4 height 4
click at [454, 37] on span "18" at bounding box center [453, 39] width 5 height 4
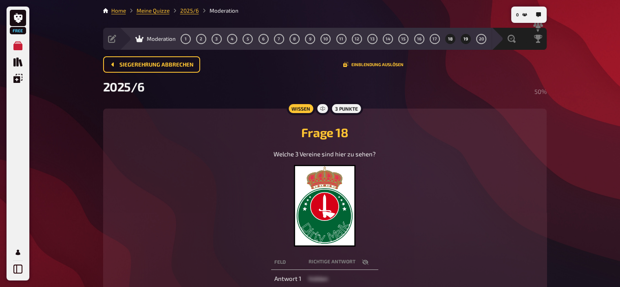
click at [470, 39] on button "19" at bounding box center [465, 38] width 13 height 13
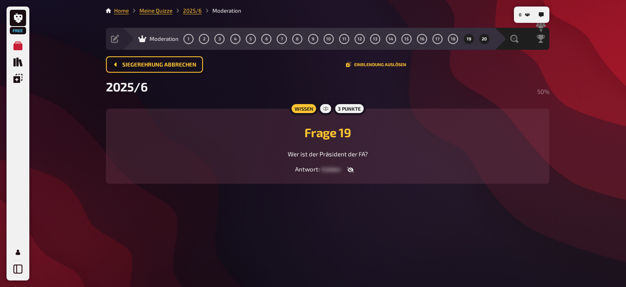
click at [481, 40] on button "20" at bounding box center [484, 38] width 13 height 13
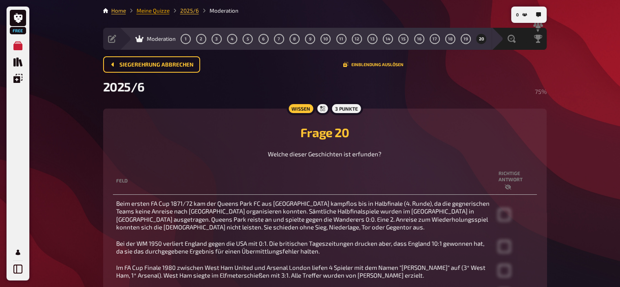
click at [146, 9] on link "Meine Quizze" at bounding box center [153, 10] width 33 height 7
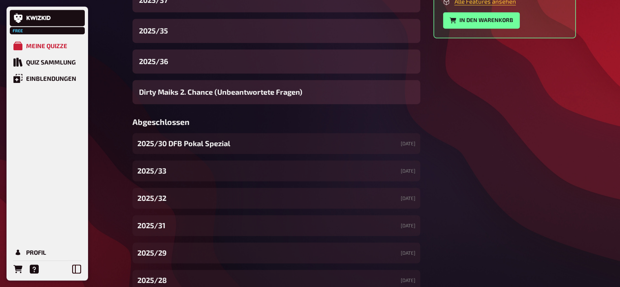
scroll to position [386, 0]
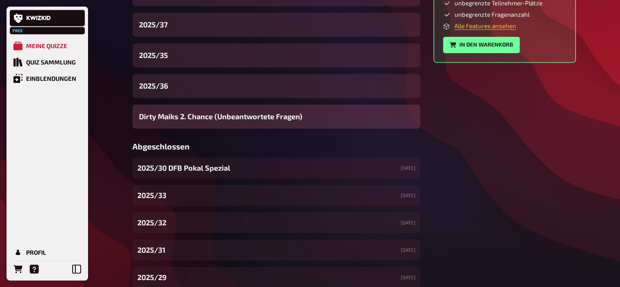
click at [188, 118] on span "Dirty Maiks 2. Chance (Unbeantwortete Fragen)" at bounding box center [220, 116] width 163 height 11
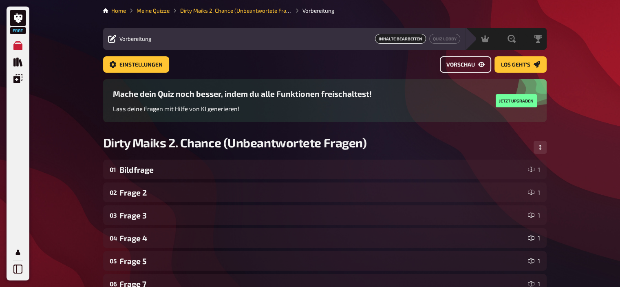
click at [443, 60] on button "Vorschau" at bounding box center [465, 64] width 51 height 16
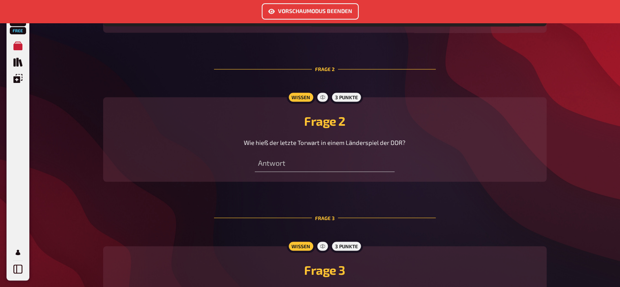
scroll to position [615, 0]
click at [284, 145] on span "Wie hieß der letzte Torwart in einem Länderspiel der DDR?" at bounding box center [325, 141] width 162 height 7
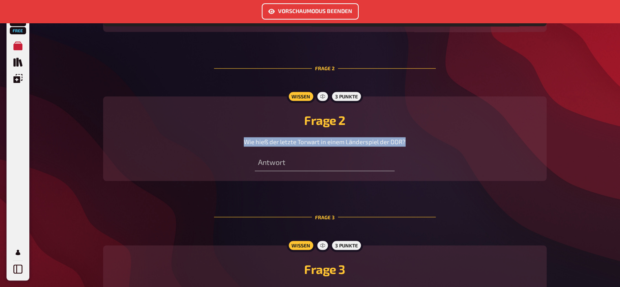
click at [284, 145] on span "Wie hieß der letzte Torwart in einem Länderspiel der DDR?" at bounding box center [325, 141] width 162 height 7
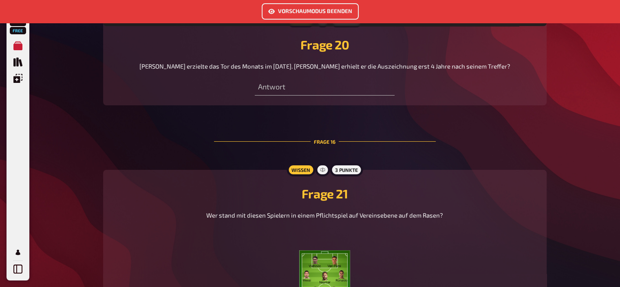
scroll to position [3091, 0]
click at [284, 70] on span "[PERSON_NAME] erzielte das Tor des Monats im [DATE]. [PERSON_NAME] erhielt er d…" at bounding box center [324, 65] width 371 height 7
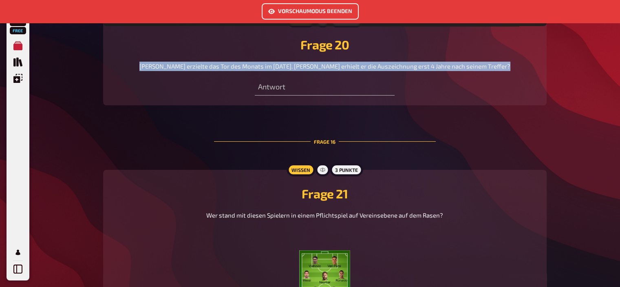
click at [284, 70] on span "[PERSON_NAME] erzielte das Tor des Monats im [DATE]. [PERSON_NAME] erhielt er d…" at bounding box center [324, 65] width 371 height 7
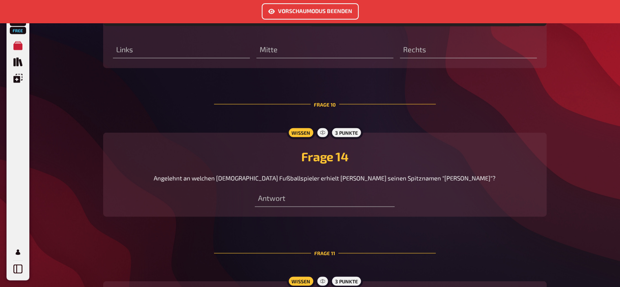
scroll to position [1918, 0]
click at [360, 182] on span "Angelehnt an welchen [DEMOGRAPHIC_DATA] Fußballspieler erhielt [PERSON_NAME] se…" at bounding box center [325, 177] width 342 height 7
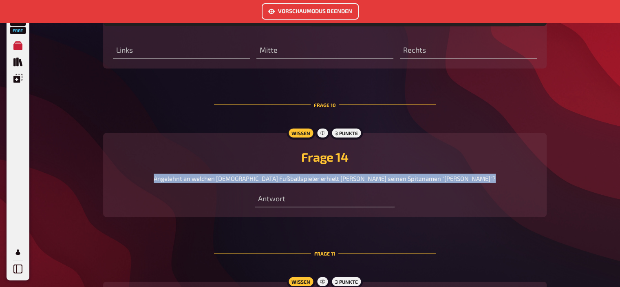
click at [360, 182] on span "Angelehnt an welchen [DEMOGRAPHIC_DATA] Fußballspieler erhielt [PERSON_NAME] se…" at bounding box center [325, 177] width 342 height 7
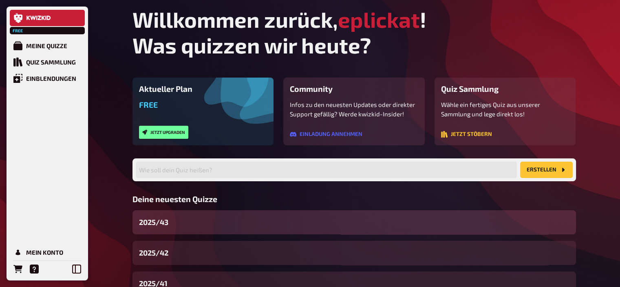
scroll to position [62, 0]
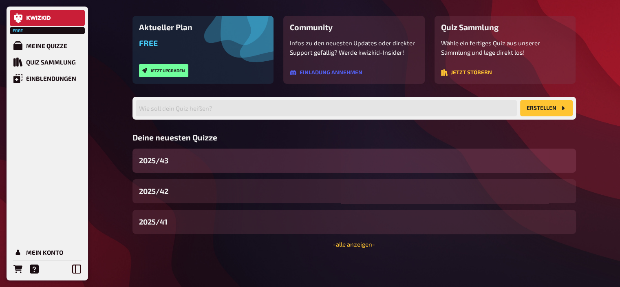
click at [189, 157] on div "2025/43" at bounding box center [353, 160] width 443 height 24
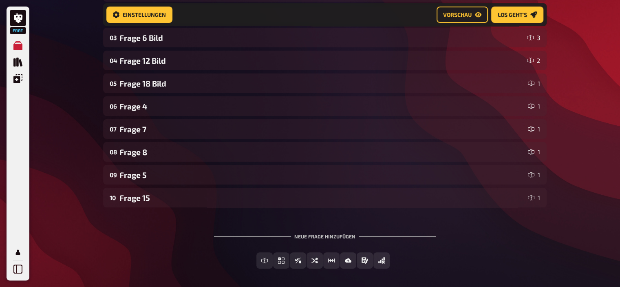
scroll to position [193, 0]
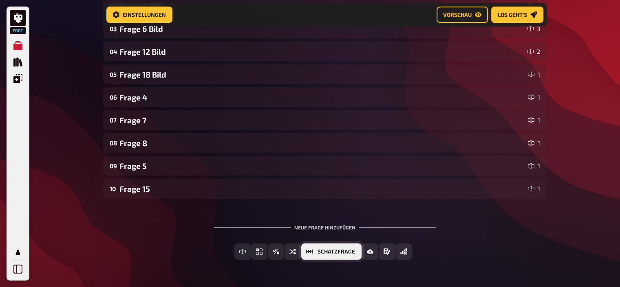
click at [352, 251] on span "Schätzfrage" at bounding box center [336, 252] width 37 height 6
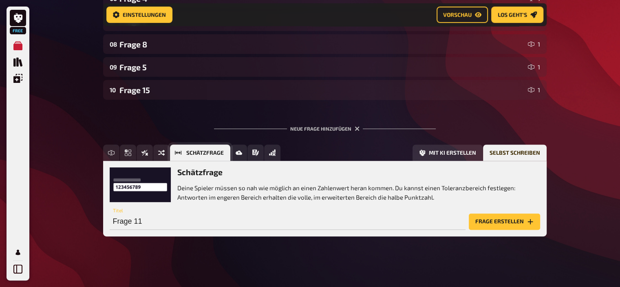
scroll to position [293, 0]
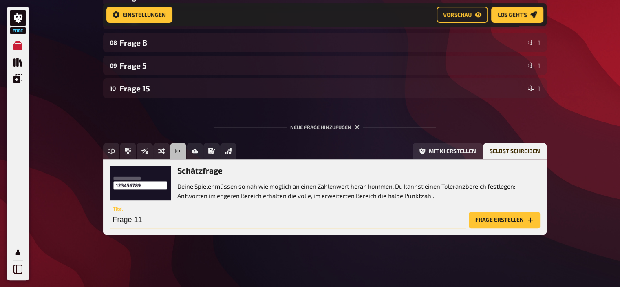
click at [320, 219] on input "Frage 11" at bounding box center [288, 220] width 356 height 16
type input "Frage 11 (Schätzfrage)"
click at [510, 225] on button "Frage erstellen" at bounding box center [504, 220] width 71 height 16
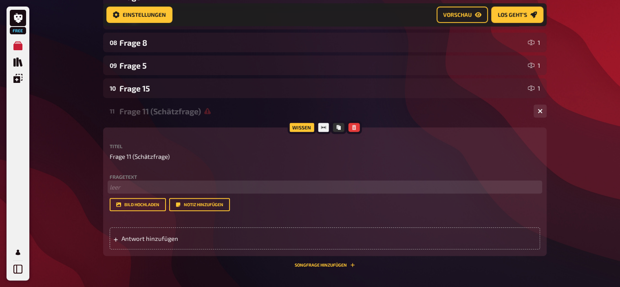
click at [212, 187] on p "﻿ leer" at bounding box center [325, 186] width 430 height 9
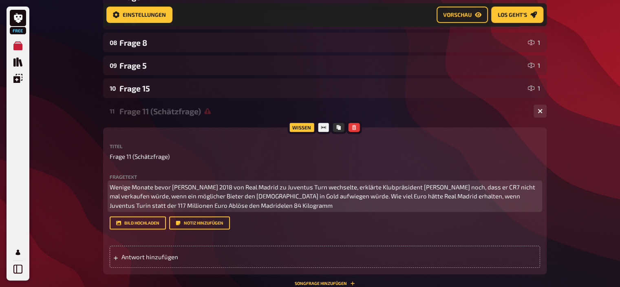
click at [188, 203] on span "Wenige Monate bevor Cristiano Ronaldo 2018 von Real Madrid zu Juventus Turn wec…" at bounding box center [323, 196] width 427 height 26
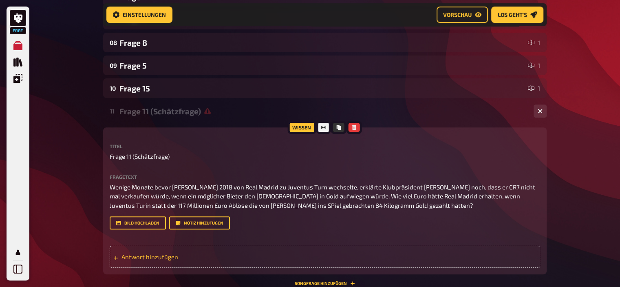
click at [162, 260] on span "Antwort hinzufügen" at bounding box center [184, 256] width 127 height 7
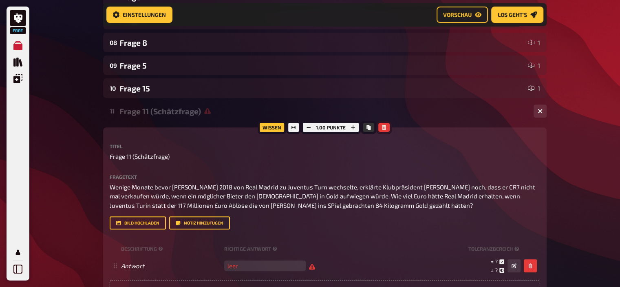
click at [381, 127] on icon "button" at bounding box center [383, 127] width 5 height 5
